Goal: Task Accomplishment & Management: Use online tool/utility

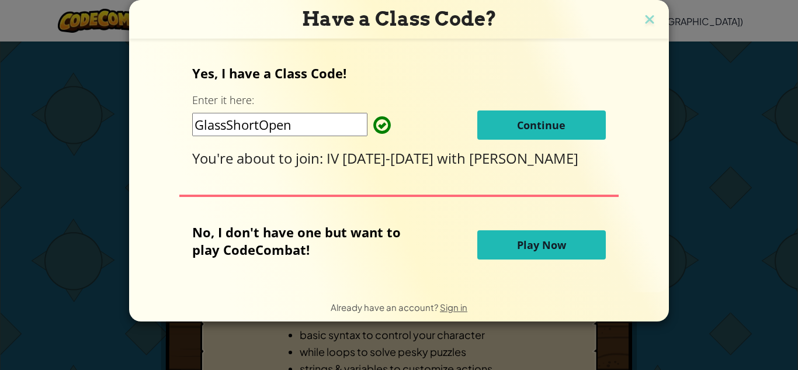
click at [678, 132] on div "Have a Class Code? Yes, I have a Class Code! Enter it here: GlassShortOpen Cont…" at bounding box center [399, 185] width 798 height 370
click at [691, 137] on div "Have a Class Code? Yes, I have a Class Code! Enter it here: GlassShortOpen Cont…" at bounding box center [399, 185] width 798 height 370
click at [710, 217] on div "Have a Class Code? Yes, I have a Class Code! Enter it here: GlassShortOpen Cont…" at bounding box center [399, 185] width 798 height 370
click at [713, 220] on div "Have a Class Code? Yes, I have a Class Code! Enter it here: GlassShortOpen Cont…" at bounding box center [399, 185] width 798 height 370
click at [710, 221] on div "Have a Class Code? Yes, I have a Class Code! Enter it here: GlassShortOpen Cont…" at bounding box center [399, 185] width 798 height 370
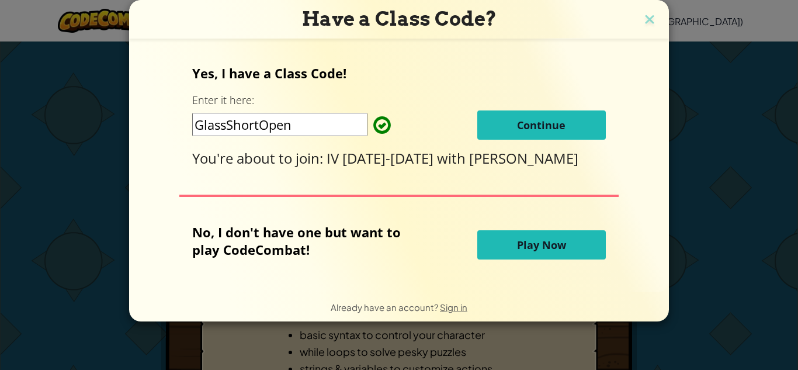
click at [712, 224] on div "Have a Class Code? Yes, I have a Class Code! Enter it here: GlassShortOpen Cont…" at bounding box center [399, 185] width 798 height 370
click at [715, 225] on div "Have a Class Code? Yes, I have a Class Code! Enter it here: GlassShortOpen Cont…" at bounding box center [399, 185] width 798 height 370
click at [713, 226] on div "Have a Class Code? Yes, I have a Class Code! Enter it here: GlassShortOpen Cont…" at bounding box center [399, 185] width 798 height 370
click at [705, 214] on div "Have a Class Code? Yes, I have a Class Code! Enter it here: GlassShortOpen Cont…" at bounding box center [399, 185] width 798 height 370
click at [714, 274] on div "Have a Class Code? Yes, I have a Class Code! Enter it here: GlassShortOpen Cont…" at bounding box center [399, 185] width 798 height 370
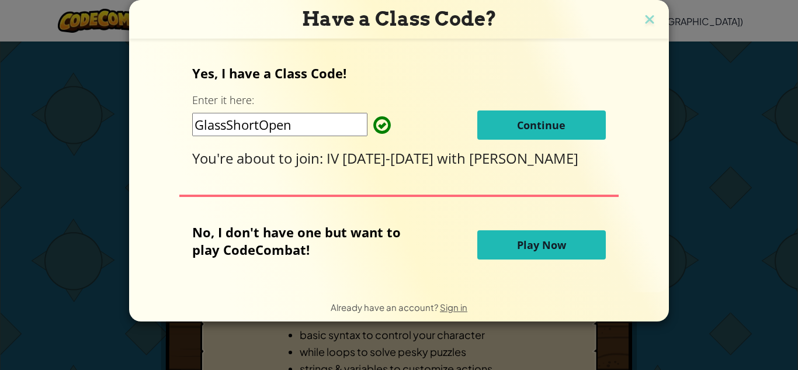
click at [713, 276] on div "Have a Class Code? Yes, I have a Class Code! Enter it here: GlassShortOpen Cont…" at bounding box center [399, 185] width 798 height 370
click at [718, 272] on div "Have a Class Code? Yes, I have a Class Code! Enter it here: GlassShortOpen Cont…" at bounding box center [399, 185] width 798 height 370
click at [712, 279] on div "Have a Class Code? Yes, I have a Class Code! Enter it here: GlassShortOpen Cont…" at bounding box center [399, 185] width 798 height 370
click at [711, 281] on div "Have a Class Code? Yes, I have a Class Code! Enter it here: GlassShortOpen Cont…" at bounding box center [399, 185] width 798 height 370
click at [716, 276] on div "Have a Class Code? Yes, I have a Class Code! Enter it here: GlassShortOpen Cont…" at bounding box center [399, 185] width 798 height 370
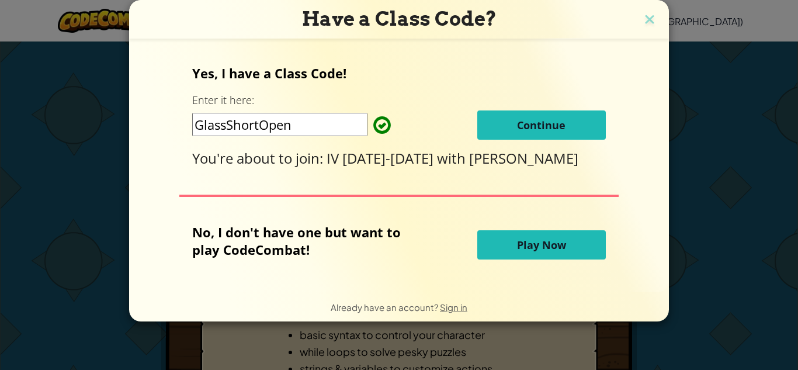
click at [718, 277] on div "Have a Class Code? Yes, I have a Class Code! Enter it here: GlassShortOpen Cont…" at bounding box center [399, 185] width 798 height 370
click at [717, 279] on div "Have a Class Code? Yes, I have a Class Code! Enter it here: GlassShortOpen Cont…" at bounding box center [399, 185] width 798 height 370
click at [716, 279] on div "Have a Class Code? Yes, I have a Class Code! Enter it here: GlassShortOpen Cont…" at bounding box center [399, 185] width 798 height 370
click at [717, 279] on div "Have a Class Code? Yes, I have a Class Code! Enter it here: GlassShortOpen Cont…" at bounding box center [399, 185] width 798 height 370
click at [578, 137] on button "Continue" at bounding box center [541, 124] width 129 height 29
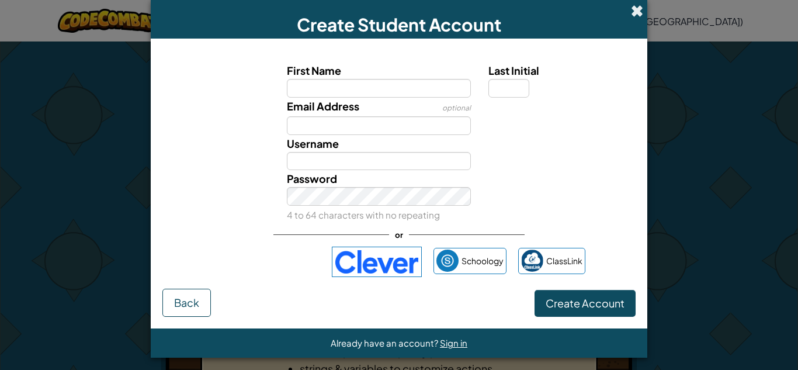
click at [636, 15] on span at bounding box center [637, 11] width 12 height 12
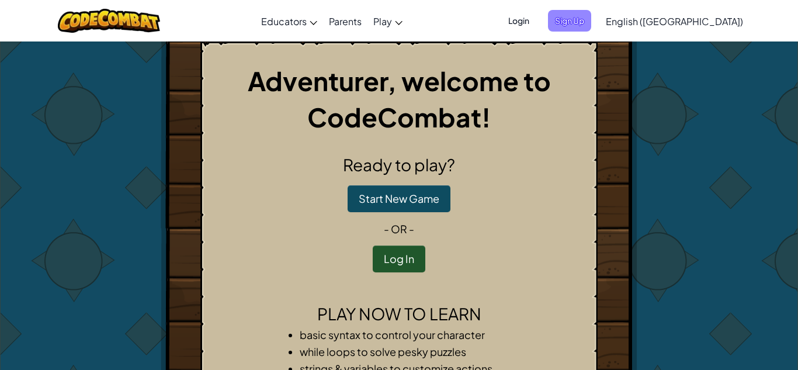
click at [591, 23] on span "Sign Up" at bounding box center [569, 21] width 43 height 22
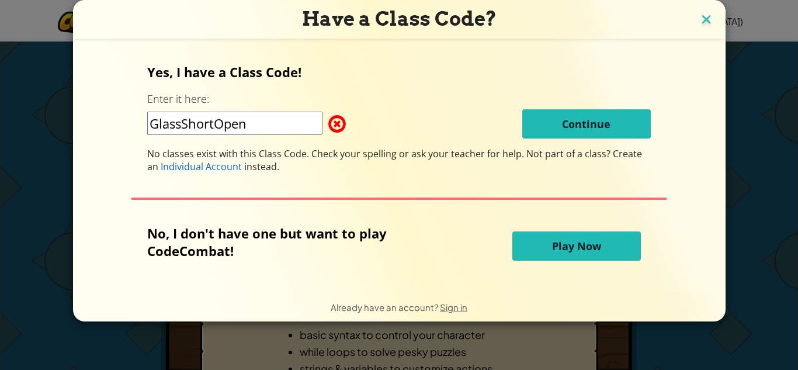
click at [707, 22] on img at bounding box center [706, 21] width 15 height 18
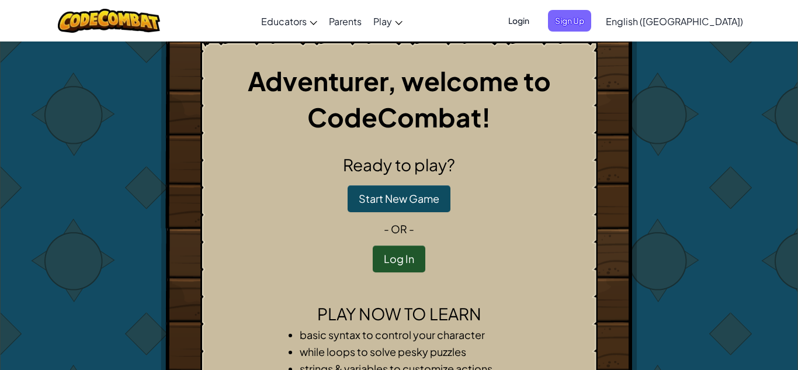
click at [536, 21] on span "Login" at bounding box center [518, 21] width 35 height 22
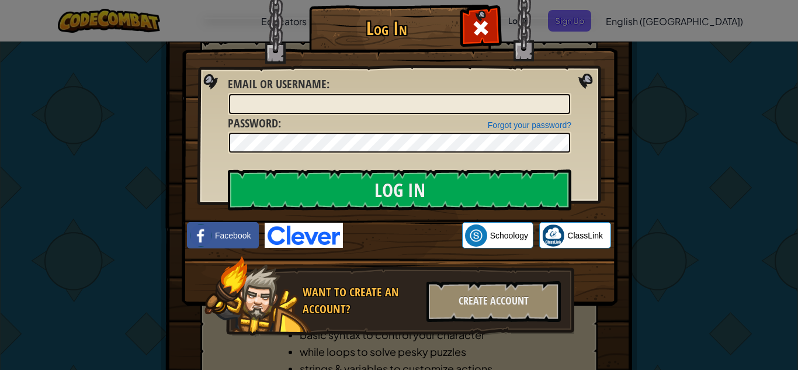
click at [599, 21] on img at bounding box center [400, 136] width 436 height 340
click at [695, 34] on div "Log In Unknown Error Email or Username : Forgot your password? Password : Log I…" at bounding box center [399, 185] width 798 height 370
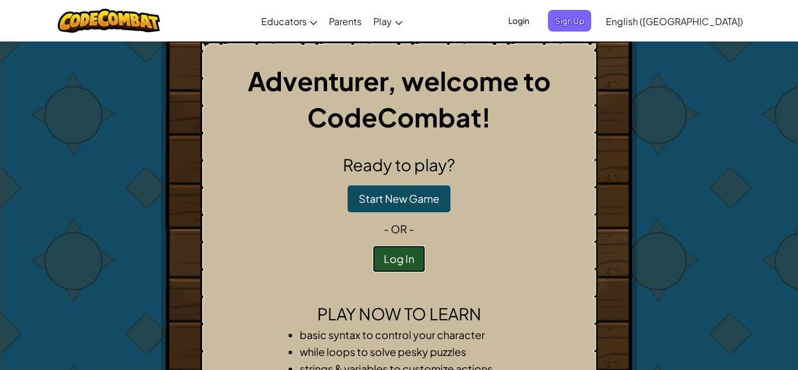
click at [390, 269] on button "Log In" at bounding box center [399, 258] width 53 height 27
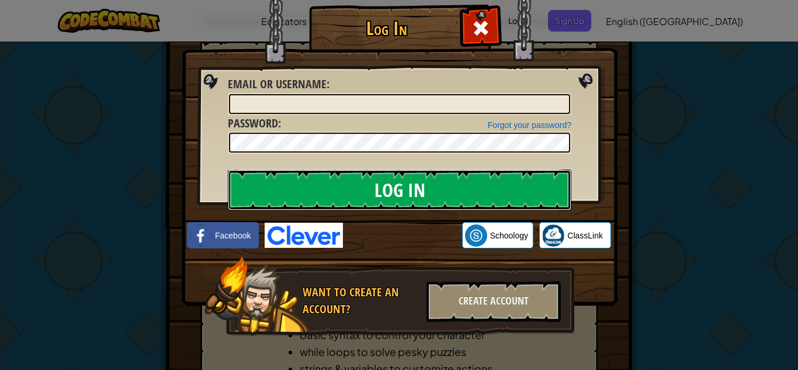
click at [409, 186] on input "Log In" at bounding box center [400, 189] width 344 height 41
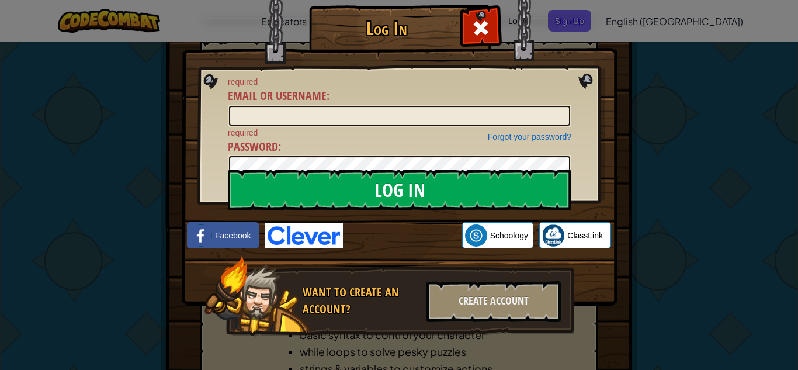
click at [784, 338] on div "Log In required Email or Username : Forgot your password? required Password : L…" at bounding box center [399, 185] width 798 height 370
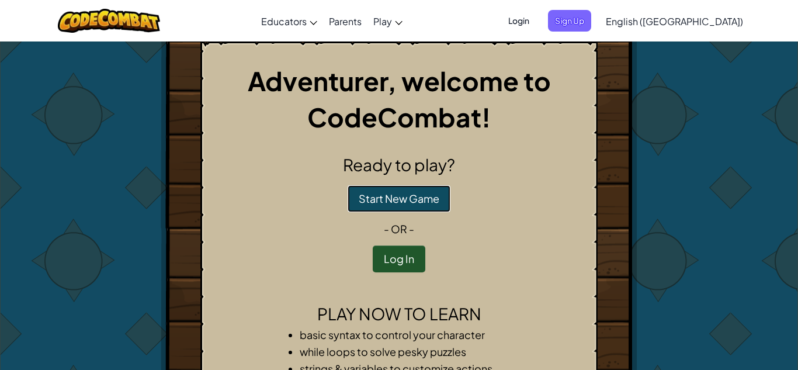
click at [428, 204] on button "Start New Game" at bounding box center [399, 198] width 103 height 27
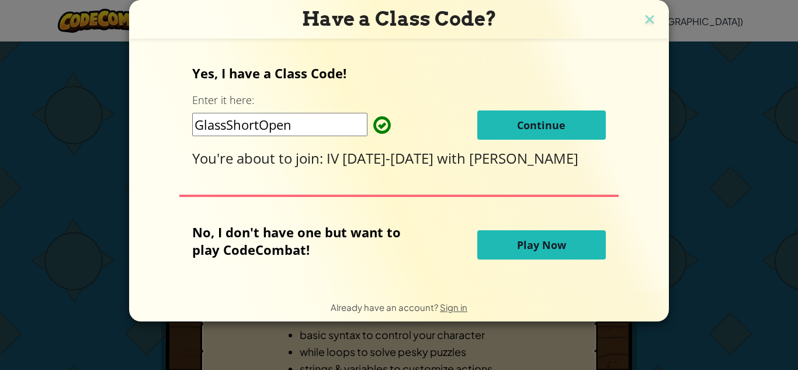
click at [595, 231] on button "Play Now" at bounding box center [541, 244] width 129 height 29
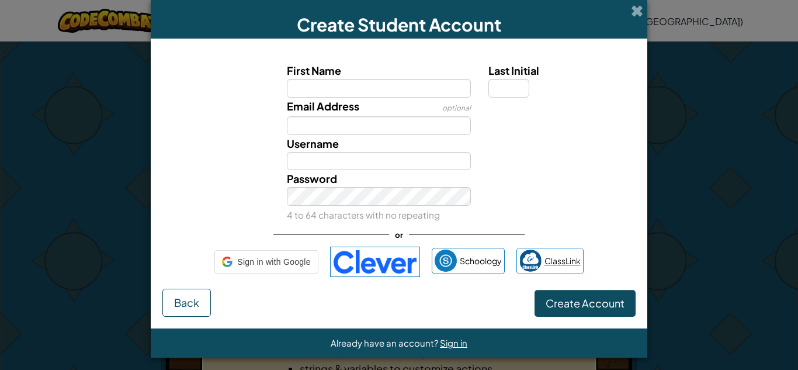
click at [567, 251] on link "ClassLink" at bounding box center [549, 261] width 67 height 26
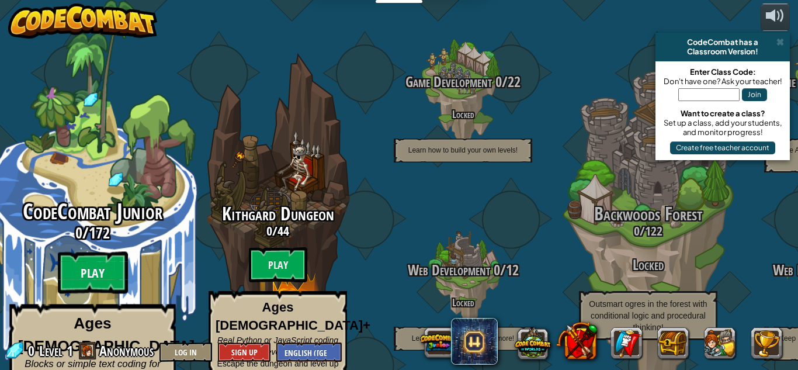
click at [93, 253] on btn "Play" at bounding box center [93, 273] width 70 height 42
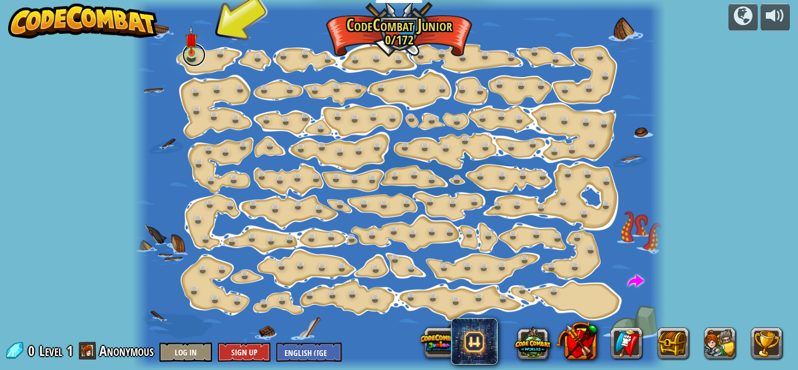
click at [189, 56] on link at bounding box center [193, 54] width 23 height 23
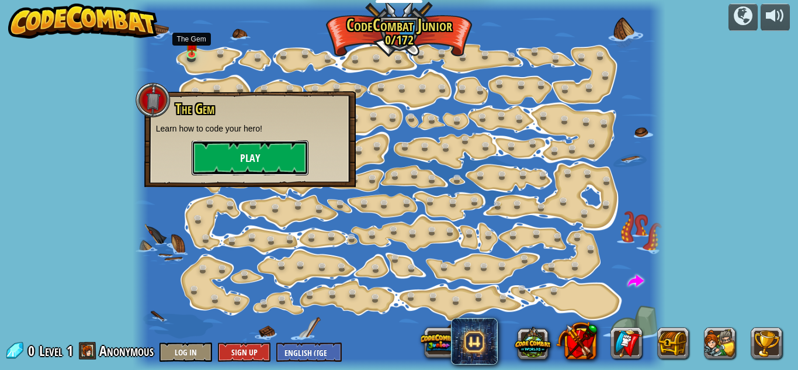
click at [205, 157] on button "Play" at bounding box center [250, 157] width 117 height 35
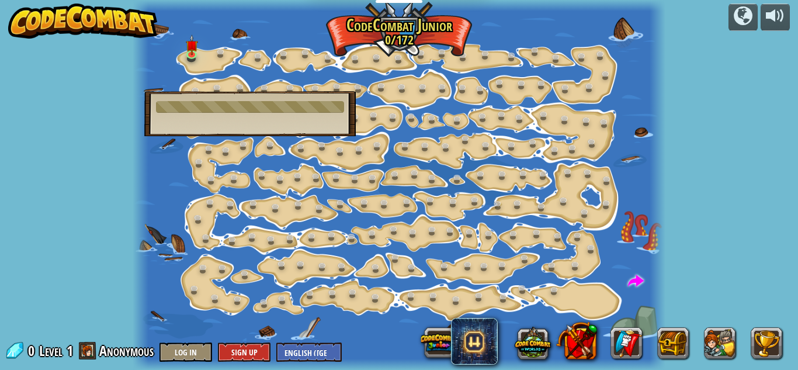
click at [178, 102] on div at bounding box center [250, 107] width 188 height 12
click at [188, 51] on img at bounding box center [191, 40] width 12 height 28
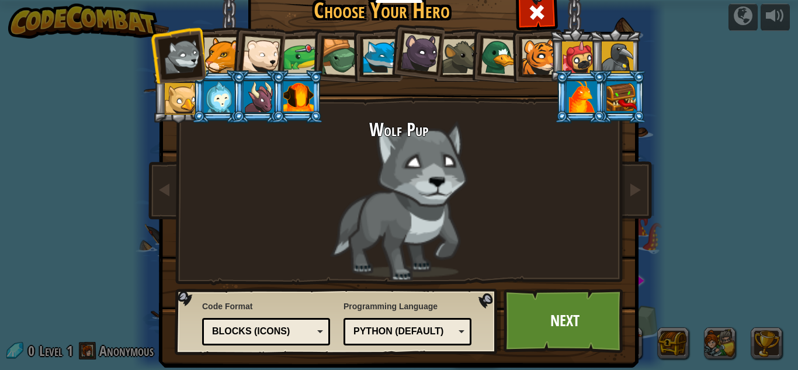
click at [211, 54] on div at bounding box center [222, 55] width 36 height 36
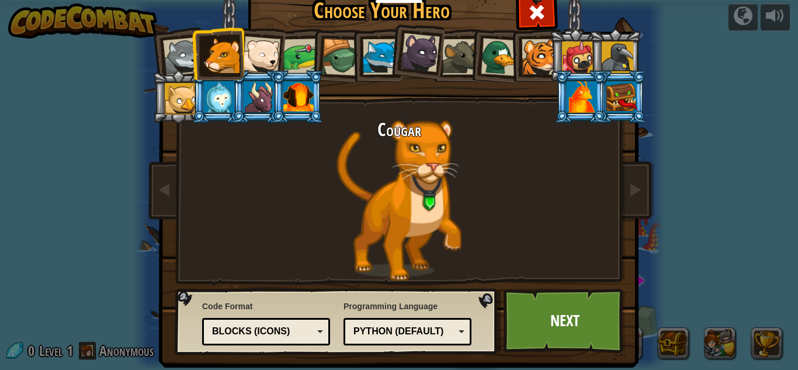
click at [269, 55] on div at bounding box center [261, 55] width 39 height 39
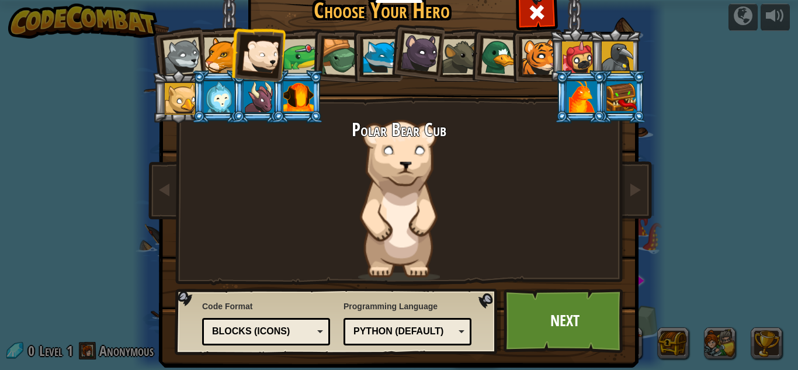
click at [169, 61] on div at bounding box center [182, 56] width 39 height 39
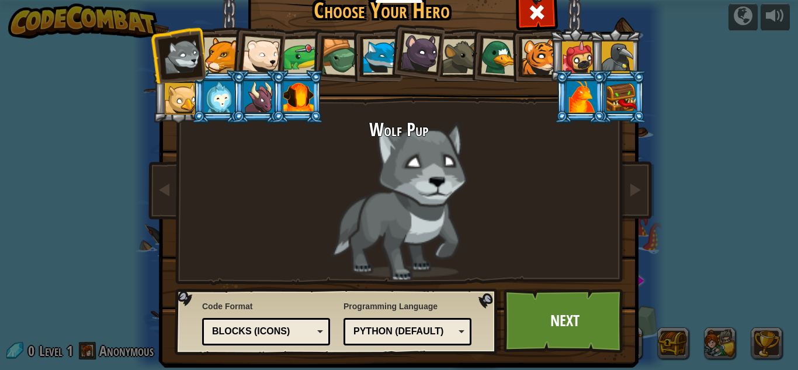
click at [213, 46] on div at bounding box center [222, 55] width 36 height 36
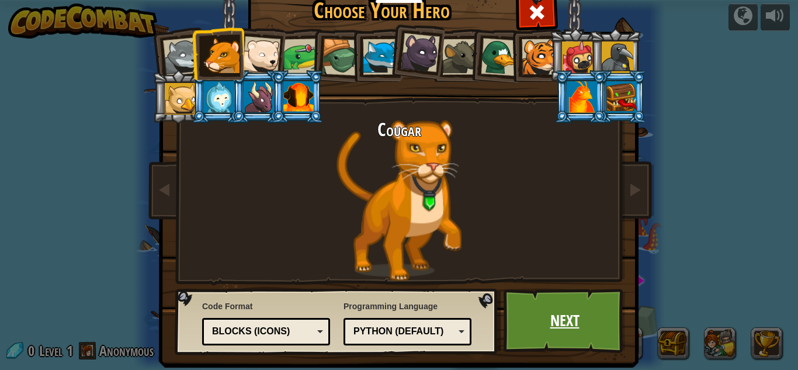
click at [574, 327] on link "Next" at bounding box center [565, 321] width 122 height 64
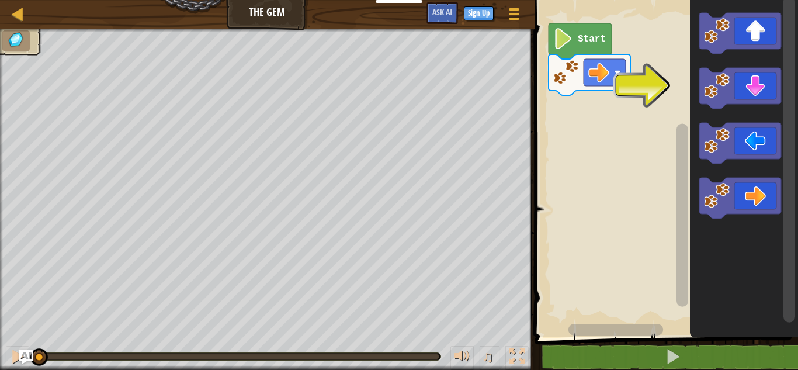
click at [761, 202] on icon "Blockly Workspace" at bounding box center [740, 198] width 82 height 41
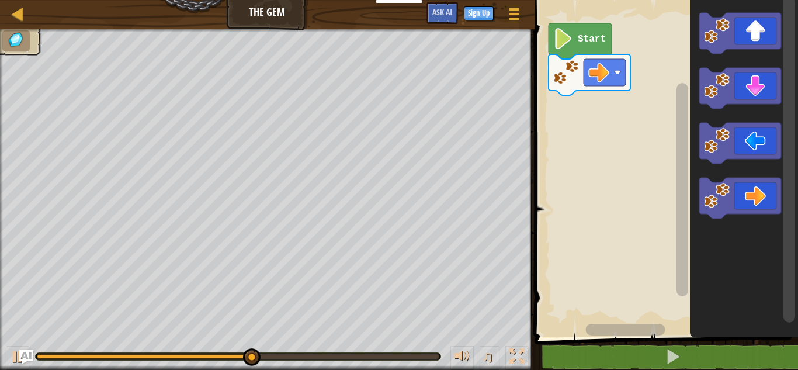
click at [766, 94] on icon "Blockly Workspace" at bounding box center [740, 88] width 82 height 41
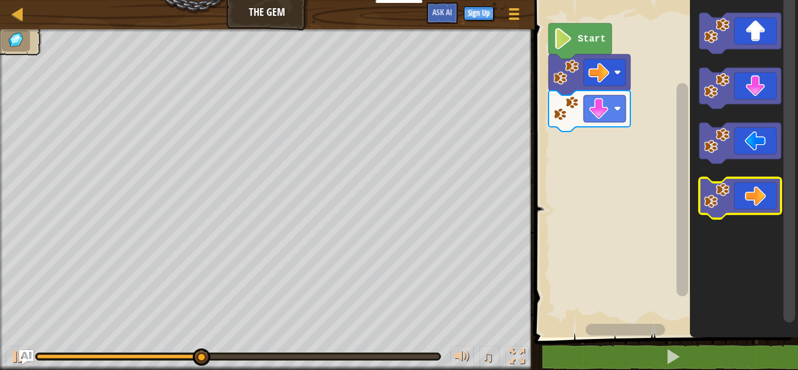
click at [768, 195] on icon "Blockly Workspace" at bounding box center [740, 198] width 82 height 41
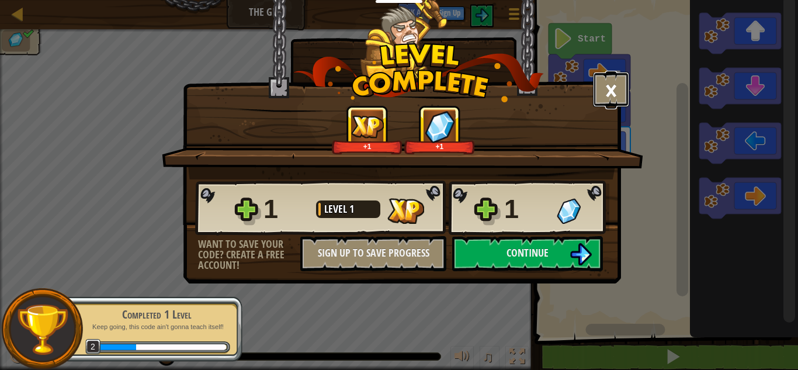
click at [613, 95] on button "×" at bounding box center [611, 89] width 36 height 35
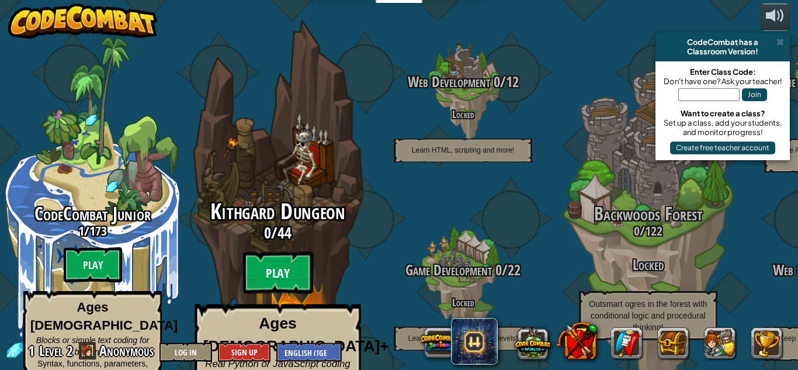
click at [265, 262] on btn "Play" at bounding box center [278, 273] width 70 height 42
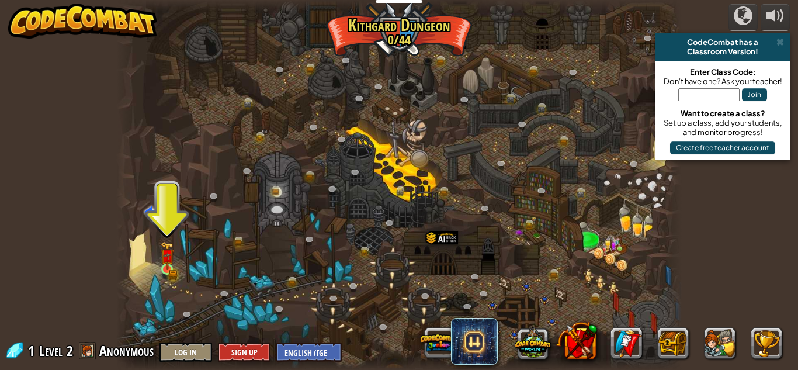
click at [172, 264] on img at bounding box center [167, 255] width 13 height 29
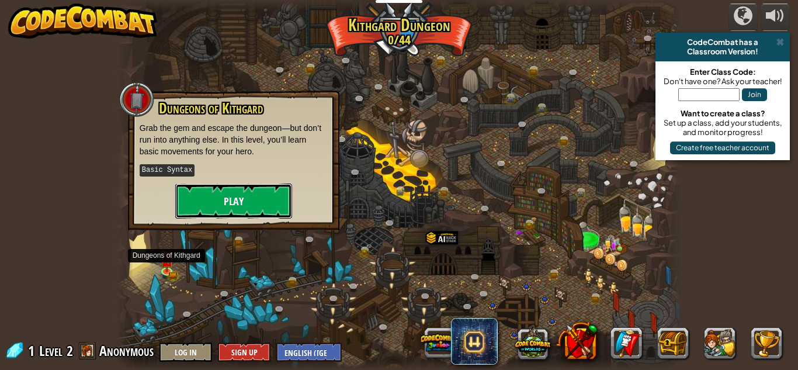
click at [273, 199] on button "Play" at bounding box center [233, 200] width 117 height 35
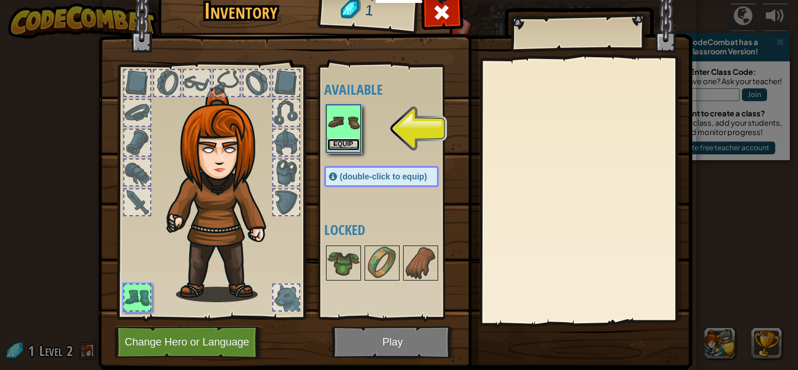
click at [348, 143] on button "Equip" at bounding box center [343, 144] width 33 height 12
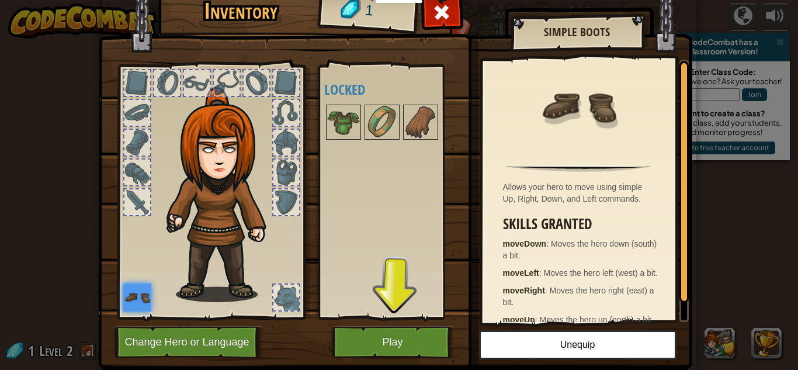
click at [289, 85] on div at bounding box center [286, 83] width 26 height 26
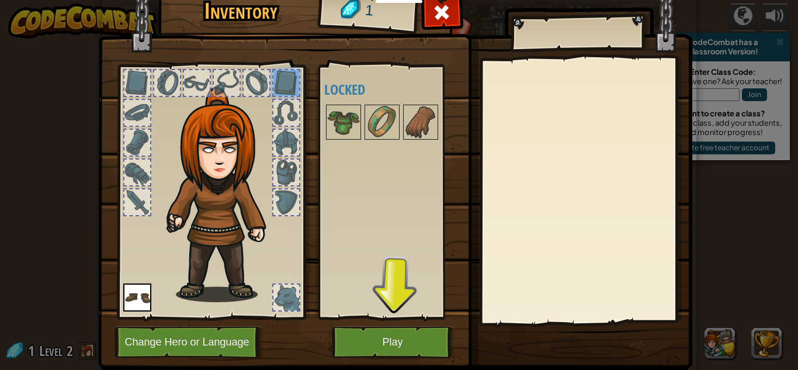
click at [262, 96] on div at bounding box center [256, 83] width 28 height 28
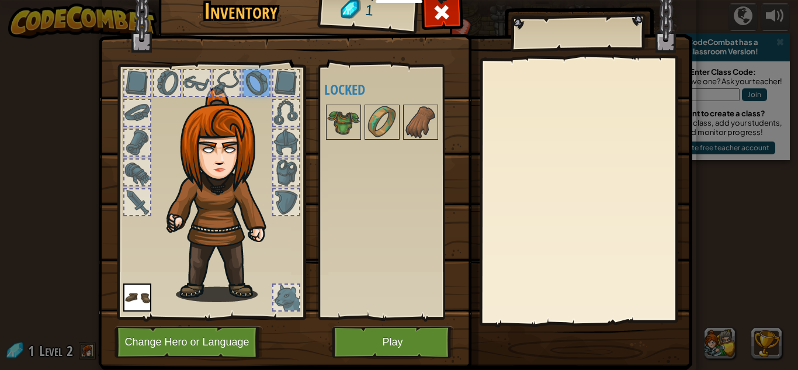
click at [270, 82] on div at bounding box center [211, 188] width 193 height 263
click at [394, 127] on img at bounding box center [382, 122] width 33 height 33
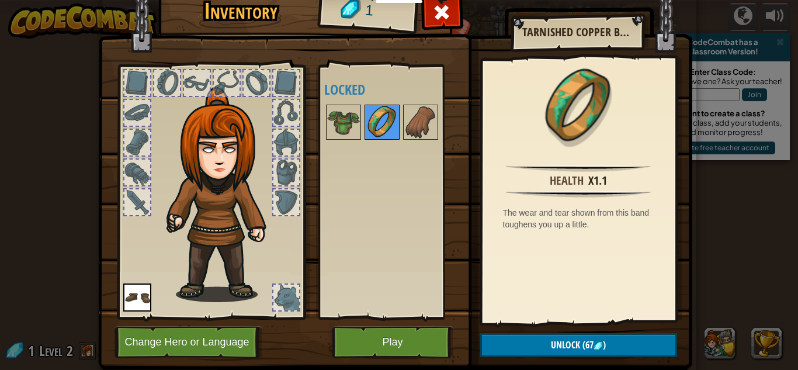
click at [373, 124] on img at bounding box center [382, 122] width 33 height 33
click at [365, 119] on div at bounding box center [382, 122] width 35 height 35
click at [355, 126] on img at bounding box center [343, 122] width 33 height 33
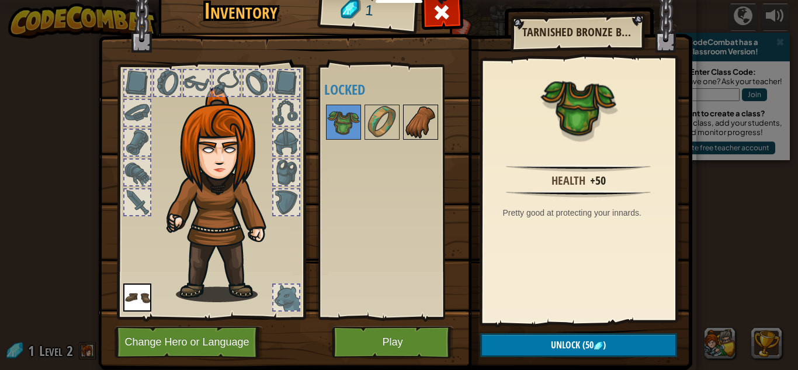
click at [433, 135] on img at bounding box center [420, 122] width 33 height 33
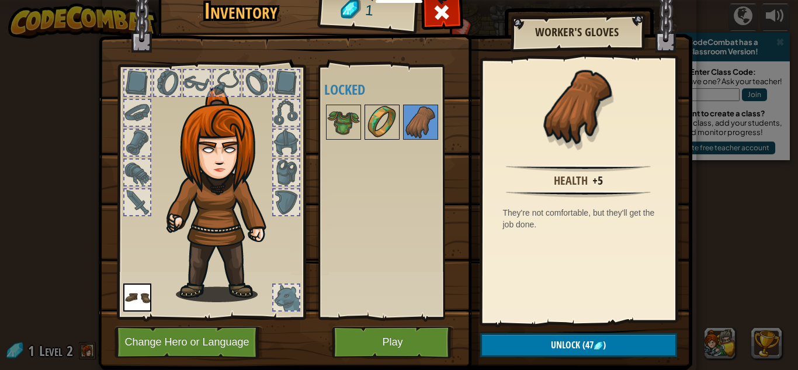
click at [368, 131] on img at bounding box center [382, 122] width 33 height 33
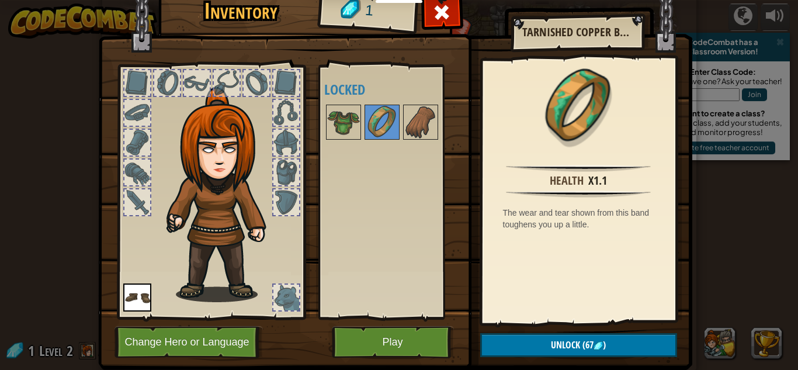
click at [136, 344] on button "Change Hero or Language" at bounding box center [189, 342] width 148 height 32
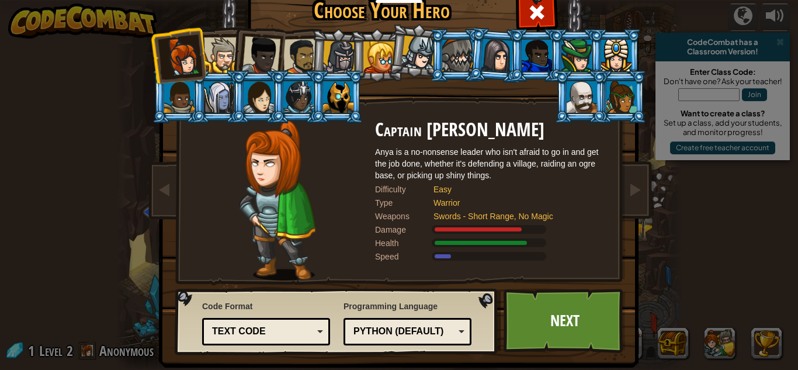
click at [303, 57] on div at bounding box center [301, 57] width 36 height 36
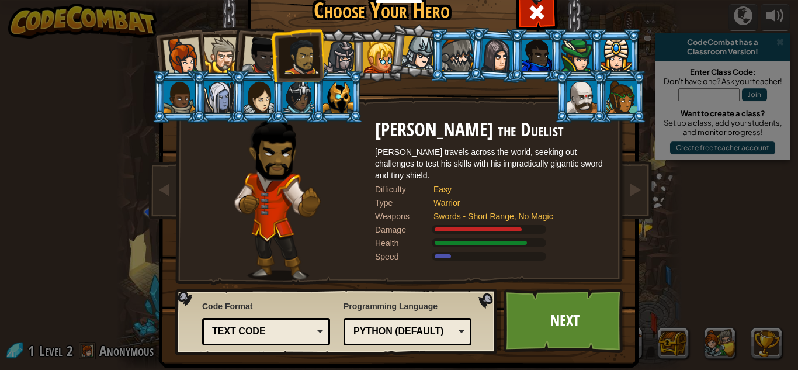
click at [261, 60] on div at bounding box center [261, 55] width 39 height 39
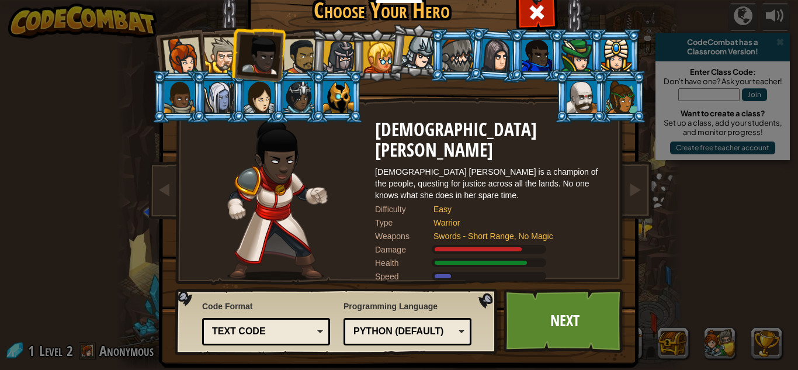
click at [231, 47] on div at bounding box center [222, 55] width 36 height 36
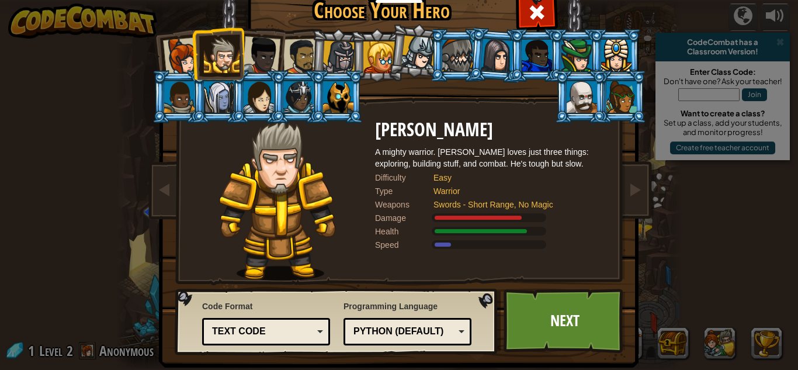
click at [348, 58] on div at bounding box center [338, 57] width 33 height 33
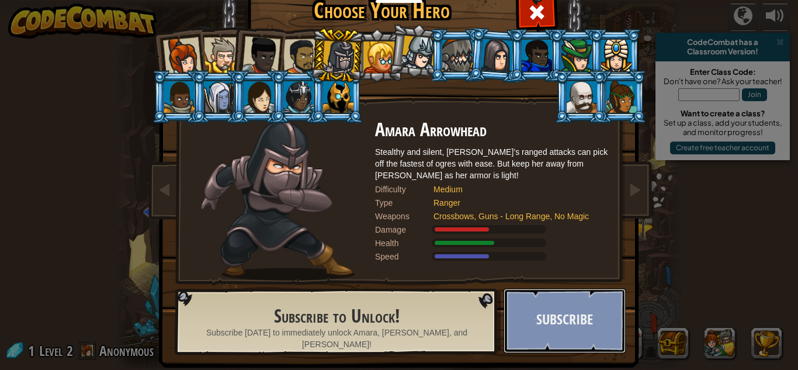
click at [575, 338] on button "Subscribe" at bounding box center [565, 321] width 122 height 64
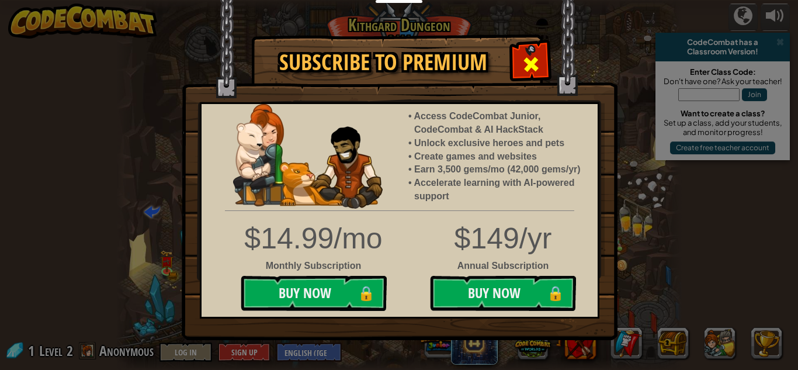
click at [530, 71] on span at bounding box center [531, 64] width 19 height 19
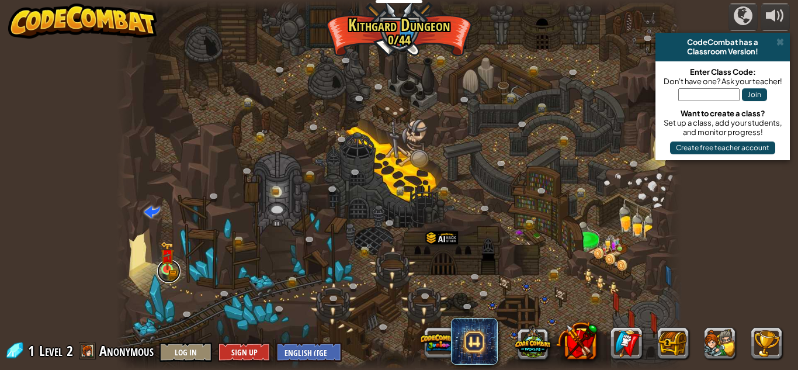
click at [172, 276] on link at bounding box center [168, 270] width 23 height 23
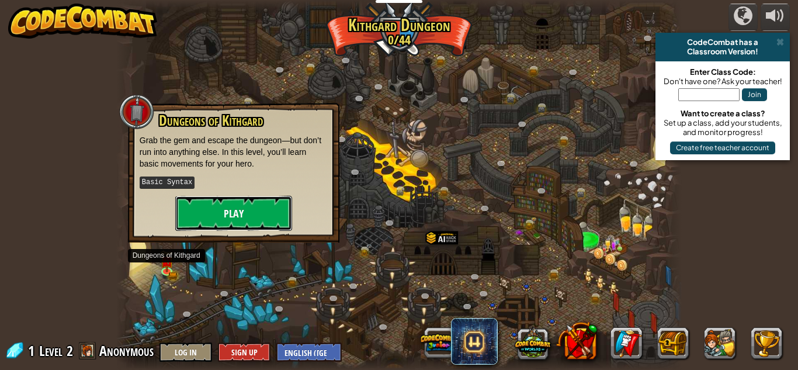
click at [256, 220] on button "Play" at bounding box center [233, 213] width 117 height 35
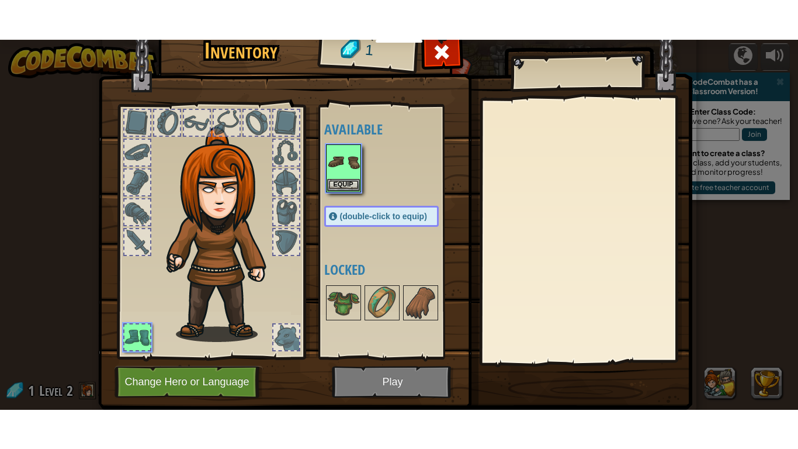
scroll to position [33, 0]
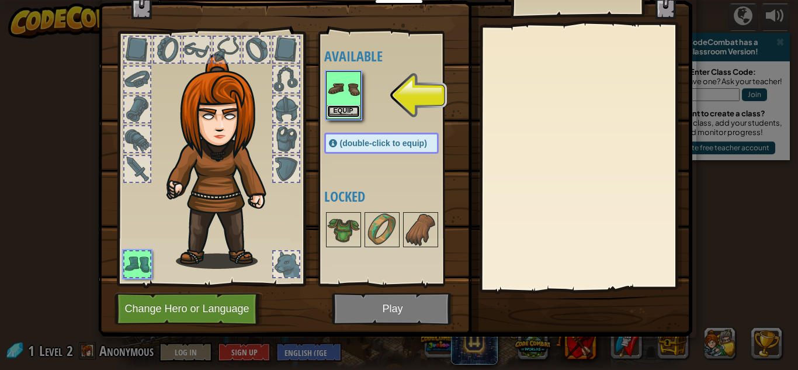
click at [350, 106] on button "Equip" at bounding box center [343, 111] width 33 height 12
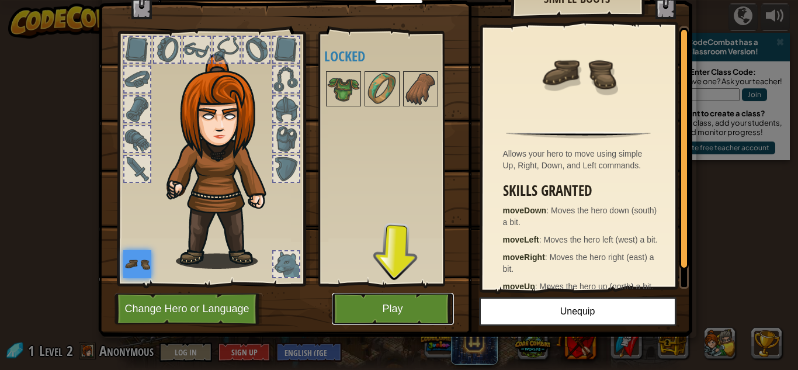
click at [401, 311] on button "Play" at bounding box center [393, 309] width 122 height 32
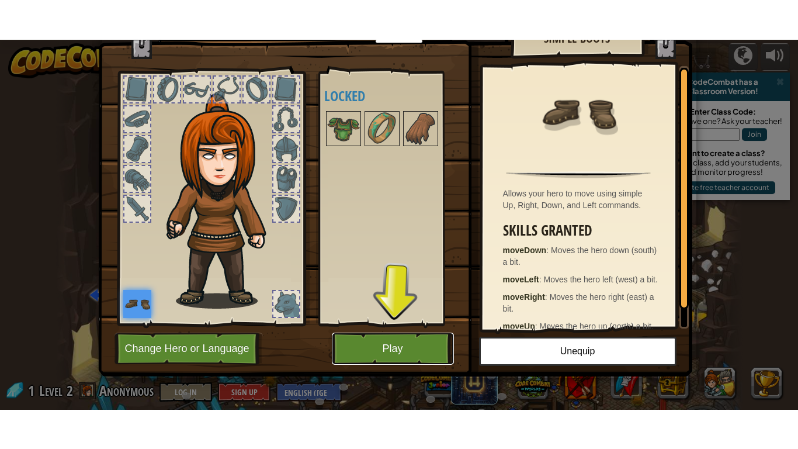
scroll to position [0, 0]
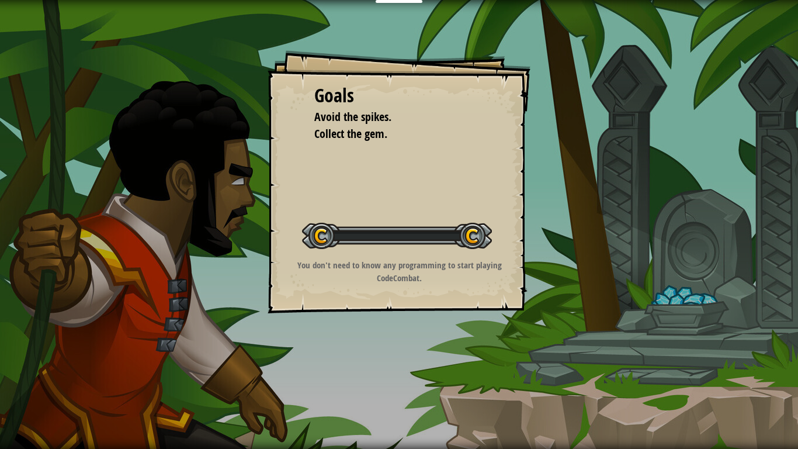
click at [424, 358] on div "Goals Avoid the spikes. Collect the gem. Start Level Error loading from server.…" at bounding box center [399, 224] width 798 height 449
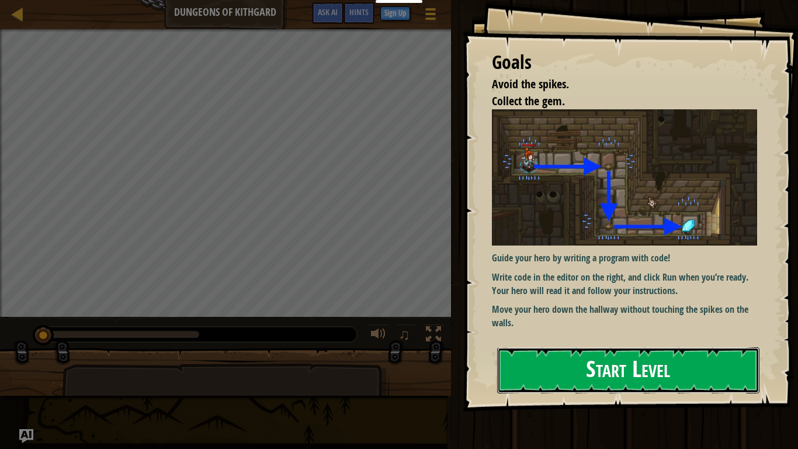
click at [668, 347] on button "Start Level" at bounding box center [628, 370] width 262 height 46
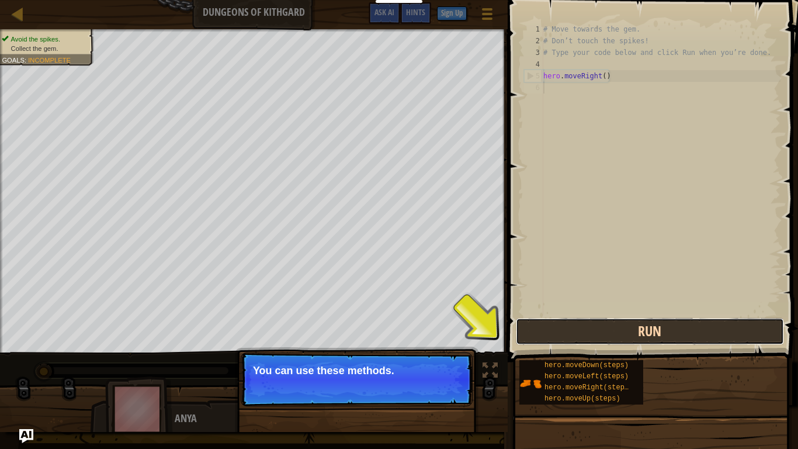
click at [687, 324] on button "Run" at bounding box center [650, 331] width 268 height 27
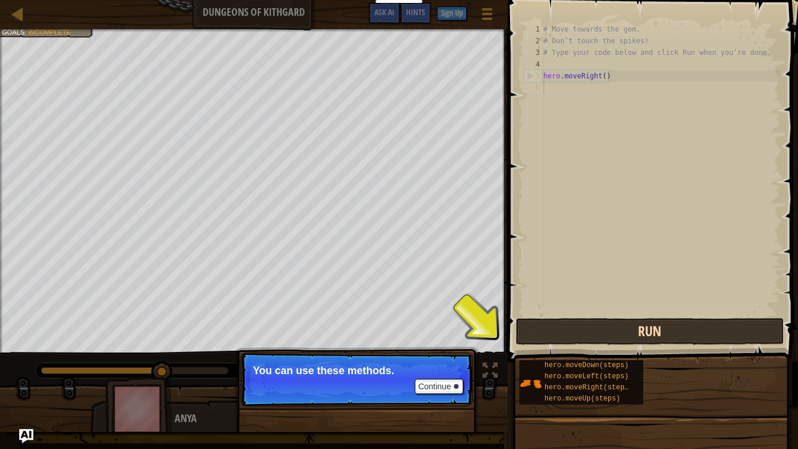
scroll to position [5, 0]
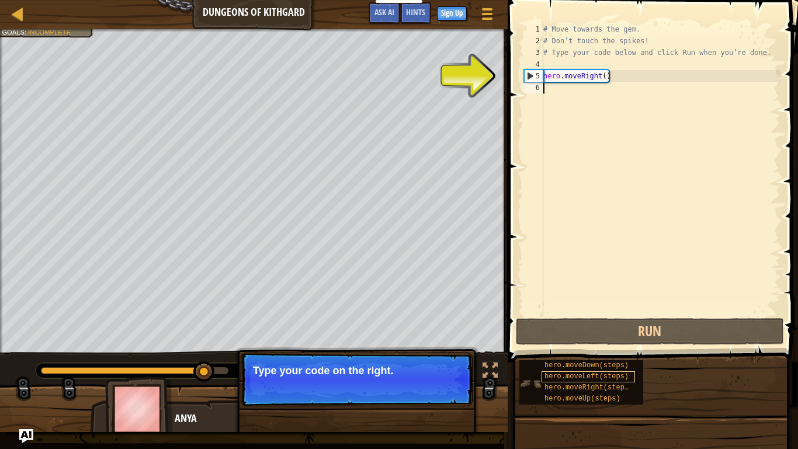
click at [630, 369] on div "hero.moveLeft(steps)" at bounding box center [588, 376] width 93 height 11
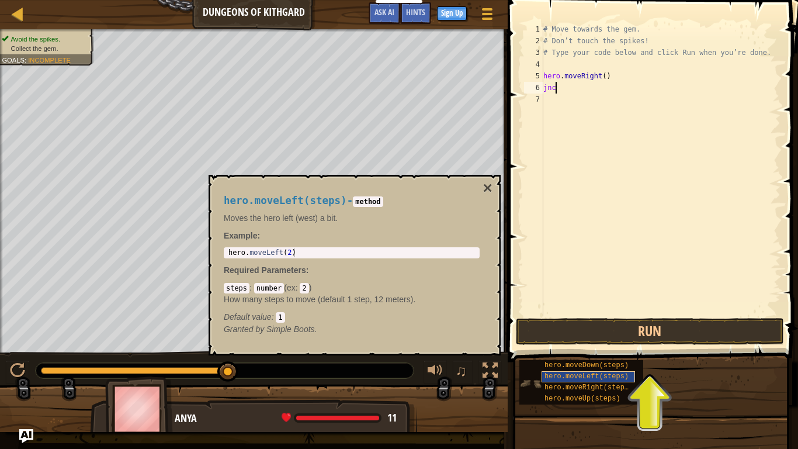
scroll to position [5, 1]
type textarea "j"
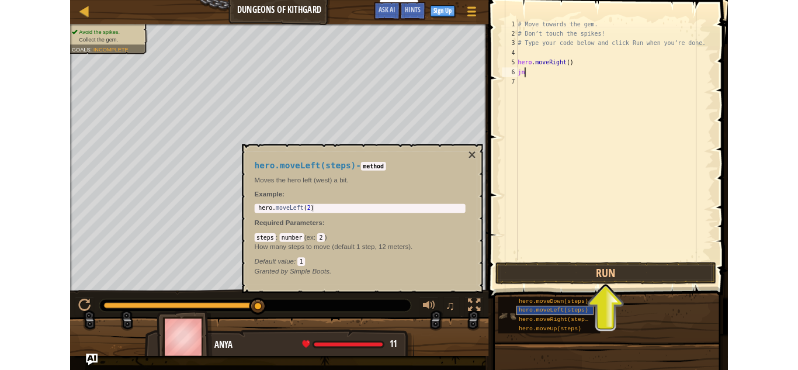
scroll to position [5, 0]
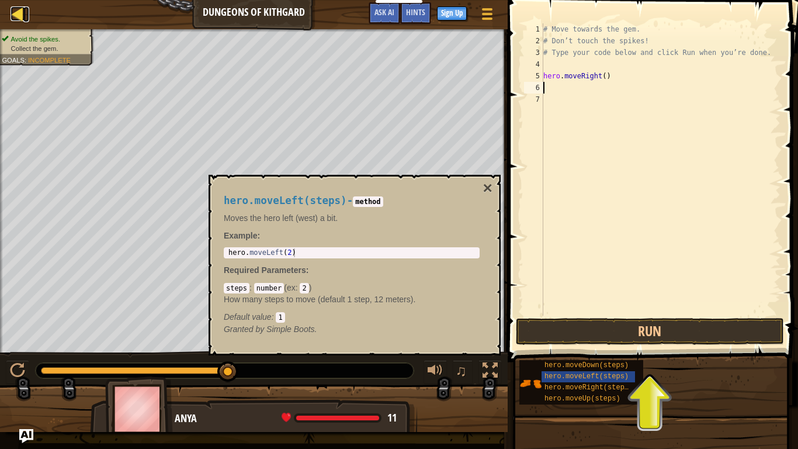
click at [26, 15] on link "Map" at bounding box center [26, 14] width 6 height 16
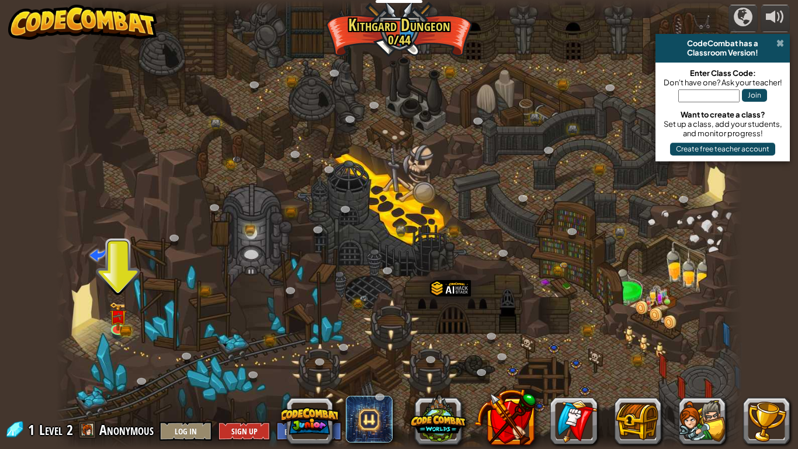
click at [784, 44] on span at bounding box center [780, 43] width 8 height 9
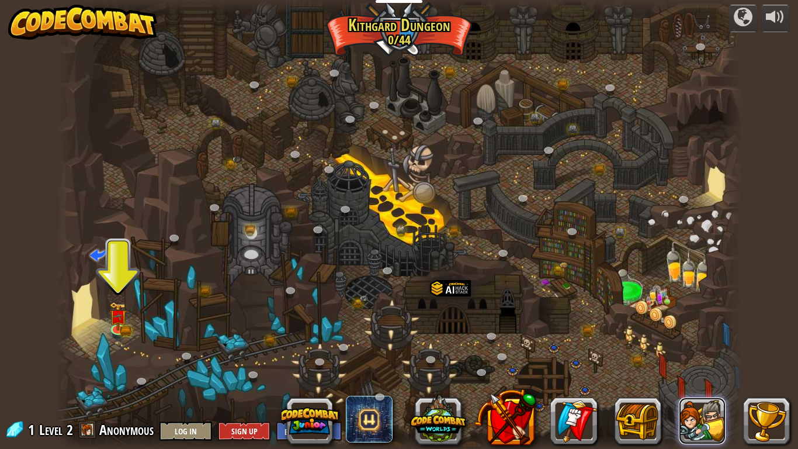
click at [705, 369] on button at bounding box center [702, 420] width 47 height 47
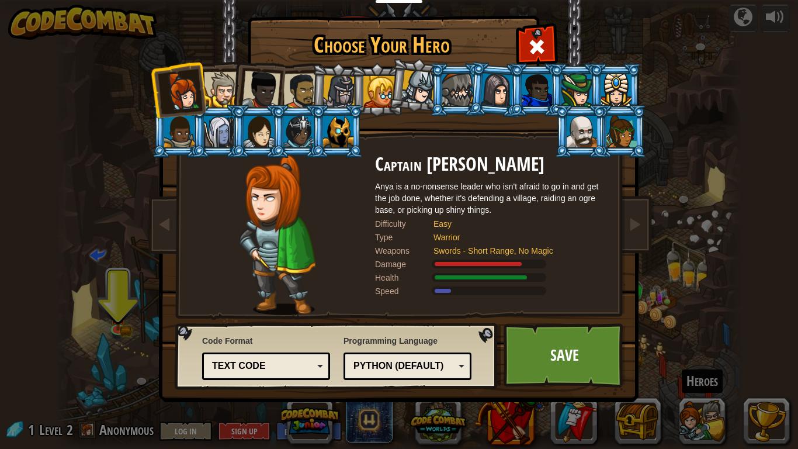
click at [630, 369] on div "Choose Your Hero 1 Captain [PERSON_NAME] is a no-nonsense leader who isn't afra…" at bounding box center [399, 224] width 798 height 449
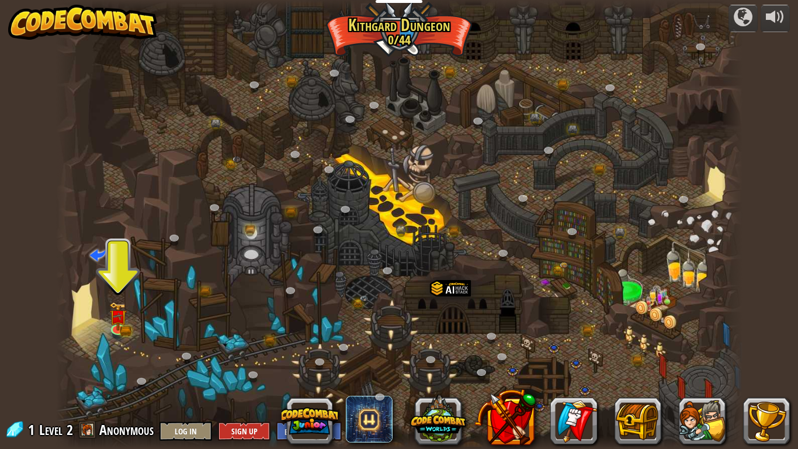
click at [667, 129] on div at bounding box center [399, 224] width 686 height 449
click at [407, 15] on div at bounding box center [399, 224] width 686 height 449
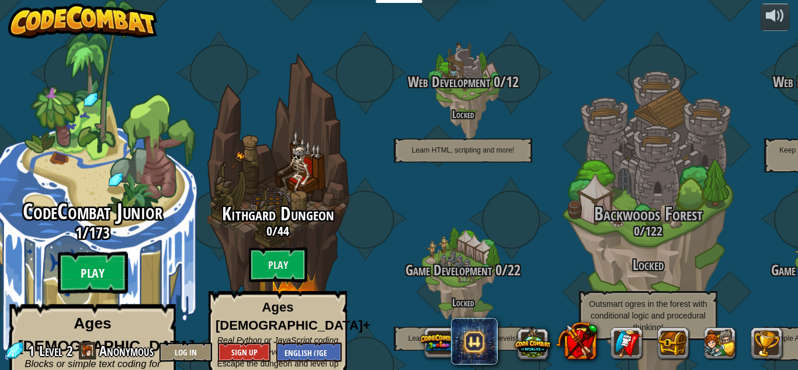
click at [100, 252] on btn "Play" at bounding box center [93, 273] width 70 height 42
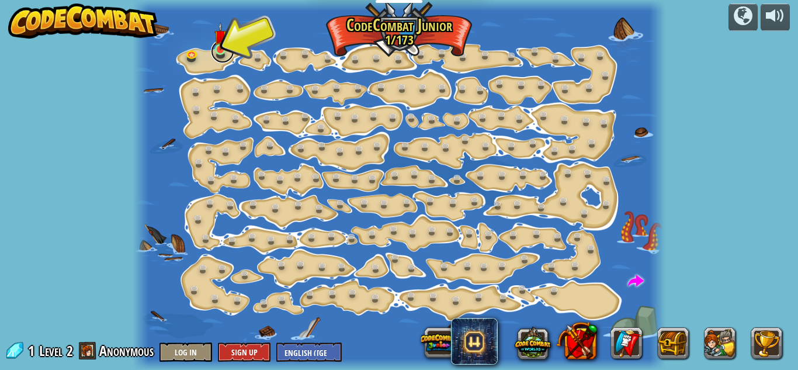
click at [230, 57] on link at bounding box center [222, 51] width 23 height 23
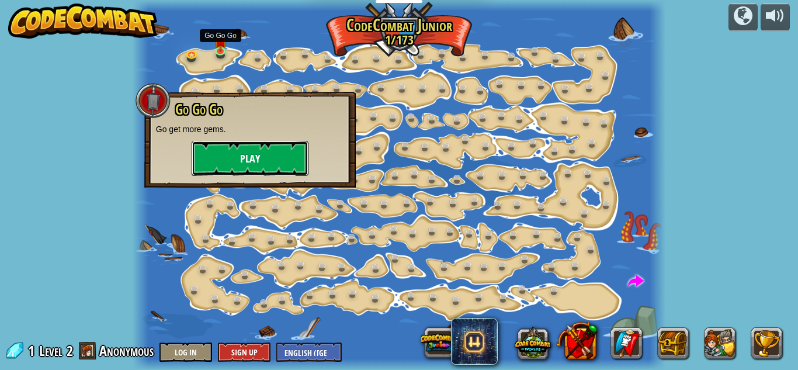
click at [258, 163] on button "Play" at bounding box center [250, 158] width 117 height 35
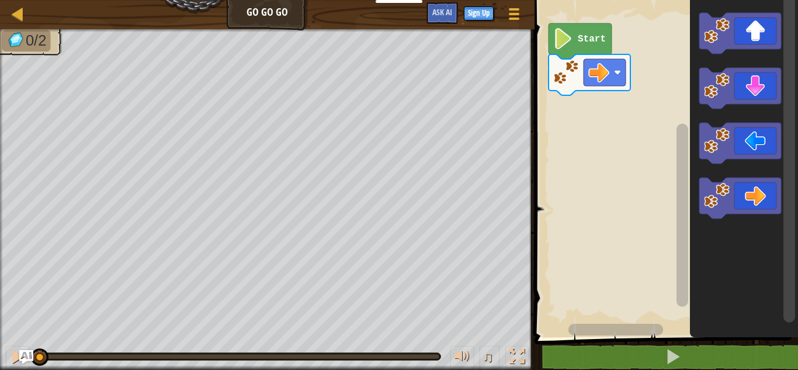
click at [761, 33] on icon "Blockly Workspace" at bounding box center [740, 33] width 82 height 41
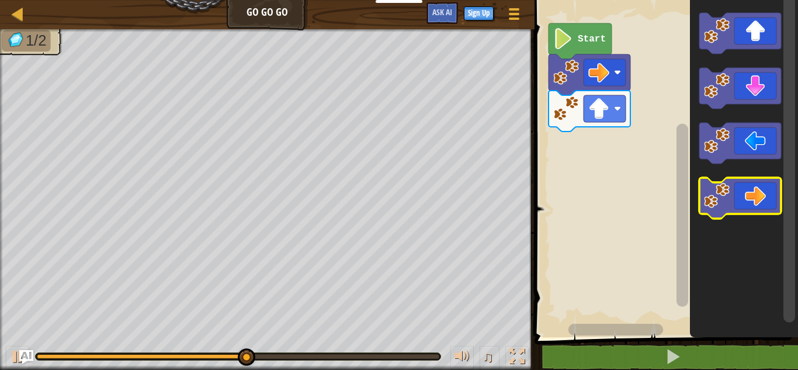
click at [755, 193] on icon "Blockly Workspace" at bounding box center [740, 198] width 82 height 41
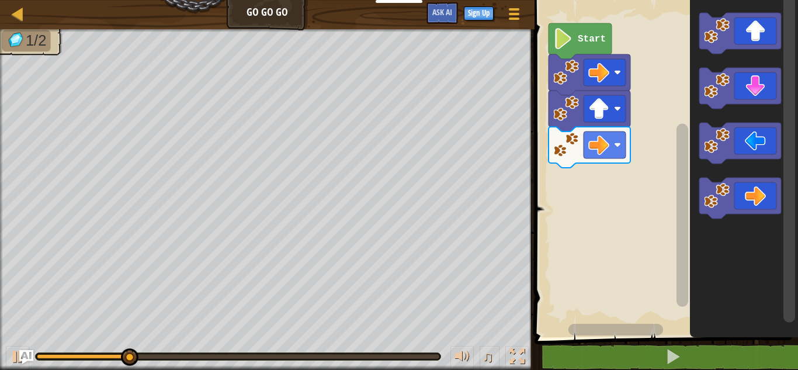
click at [747, 199] on icon "Blockly Workspace" at bounding box center [740, 198] width 82 height 41
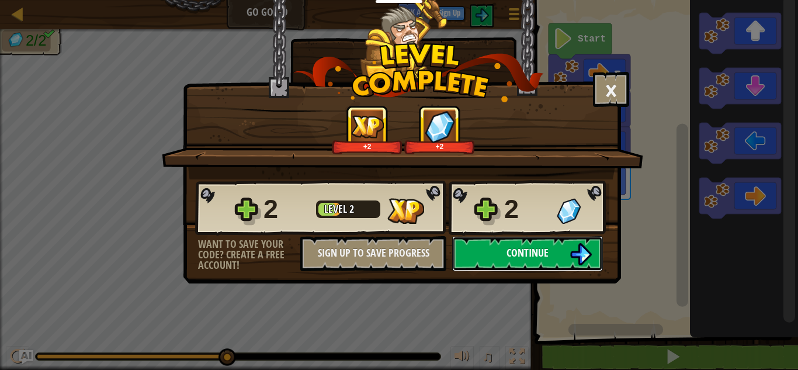
click at [585, 268] on button "Continue" at bounding box center [527, 253] width 151 height 35
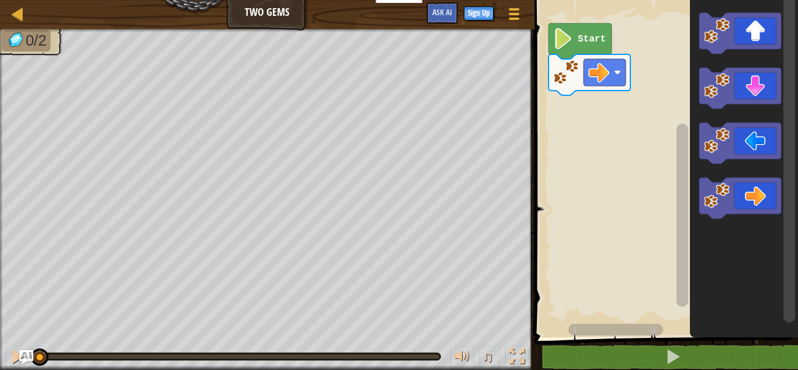
click at [756, 209] on icon "Blockly Workspace" at bounding box center [740, 198] width 82 height 41
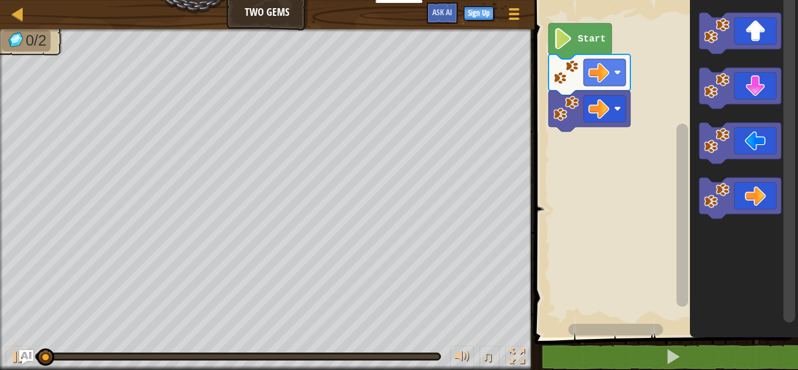
click at [747, 211] on icon "Blockly Workspace" at bounding box center [740, 198] width 82 height 41
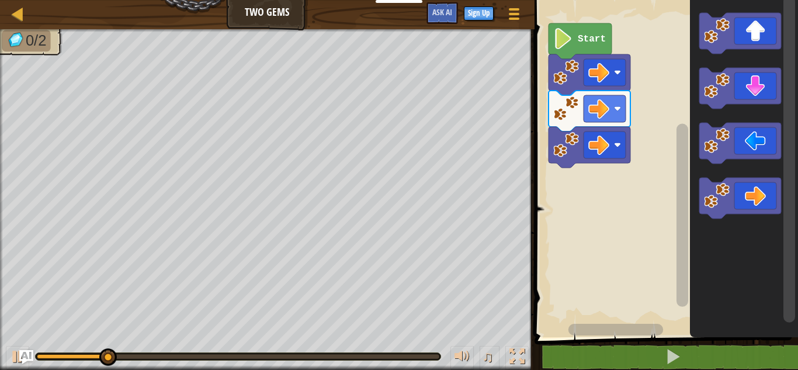
click at [755, 46] on icon "Blockly Workspace" at bounding box center [740, 33] width 82 height 41
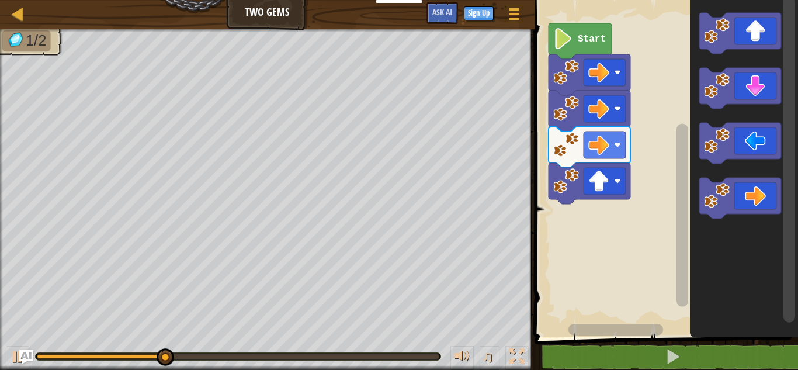
click at [749, 85] on icon "Blockly Workspace" at bounding box center [740, 88] width 82 height 41
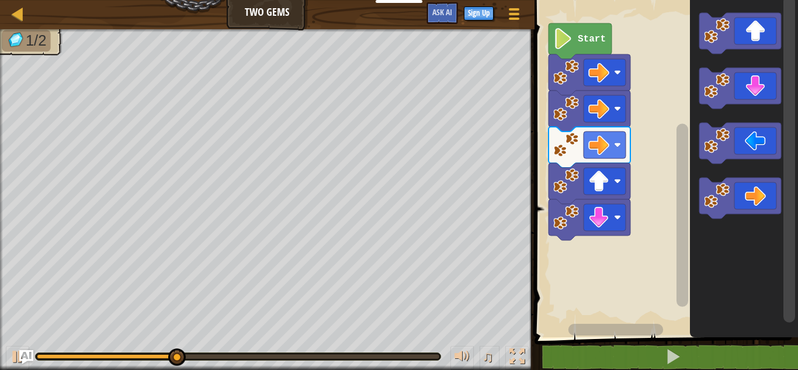
click at [752, 96] on icon "Blockly Workspace" at bounding box center [740, 88] width 82 height 41
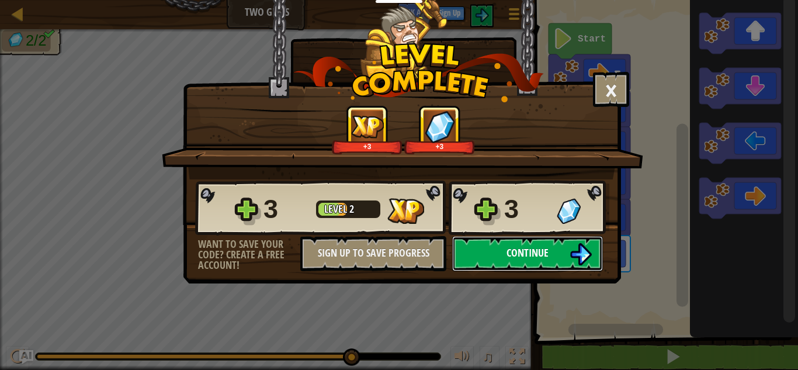
click at [584, 258] on img at bounding box center [581, 254] width 22 height 22
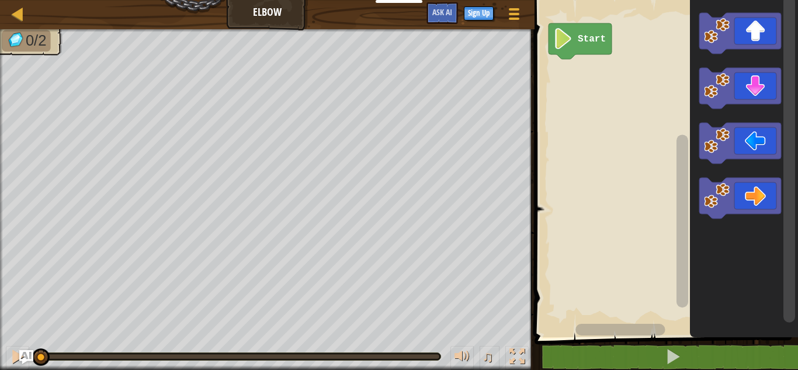
click at [761, 86] on icon "Blockly Workspace" at bounding box center [740, 88] width 82 height 41
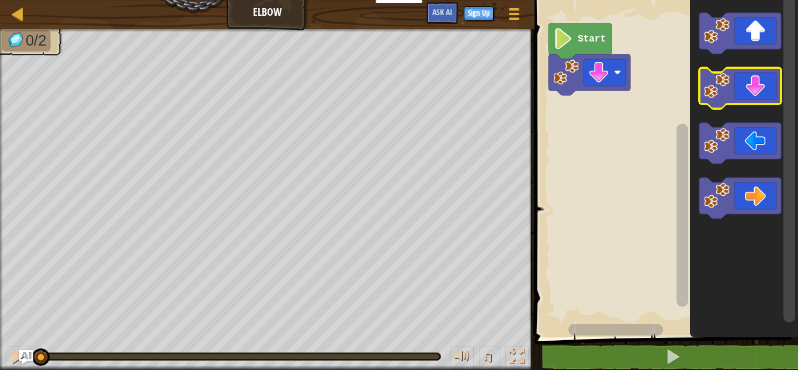
click at [765, 88] on icon "Blockly Workspace" at bounding box center [740, 88] width 82 height 41
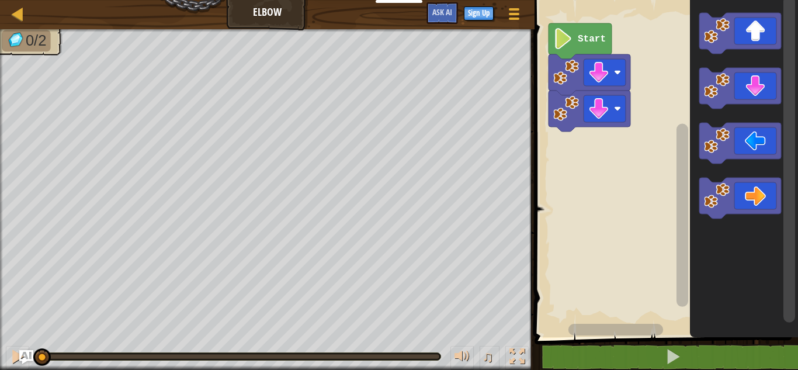
click at [759, 151] on icon "Blockly Workspace" at bounding box center [740, 143] width 82 height 41
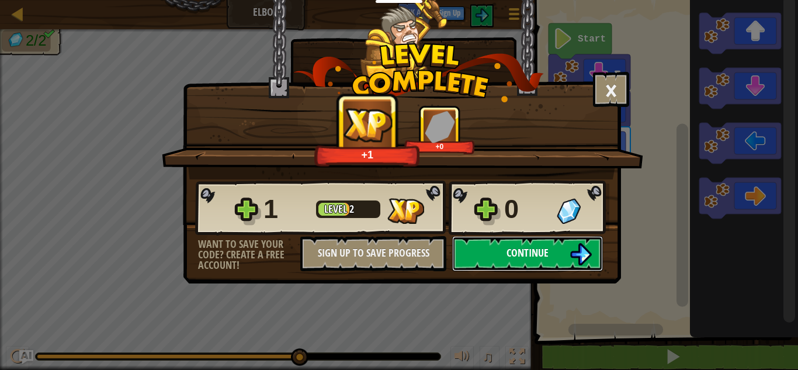
click at [555, 249] on button "Continue" at bounding box center [527, 253] width 151 height 35
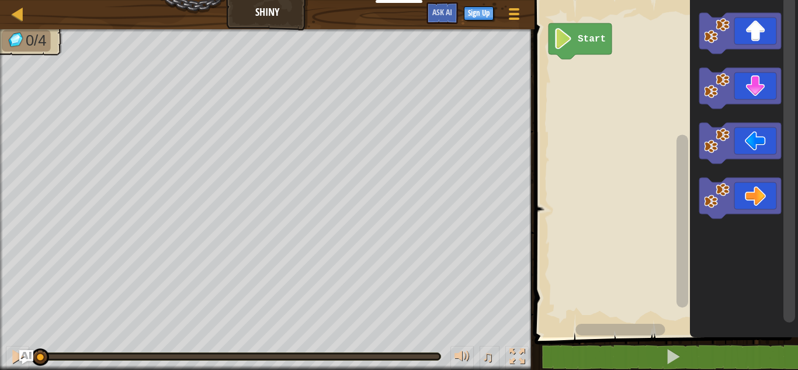
click at [761, 140] on icon "Blockly Workspace" at bounding box center [740, 143] width 82 height 41
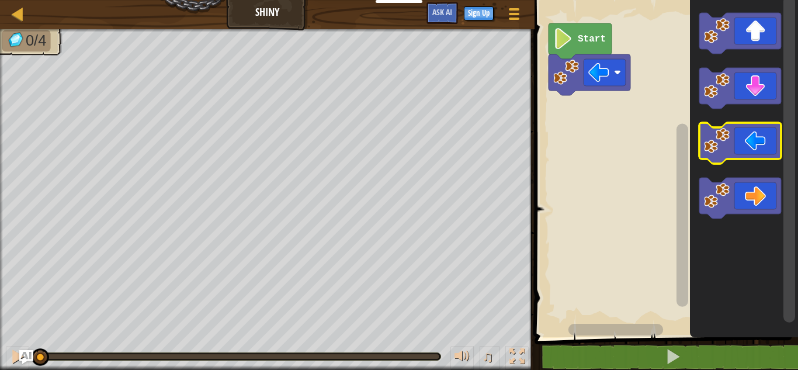
click at [755, 144] on icon "Blockly Workspace" at bounding box center [740, 143] width 82 height 41
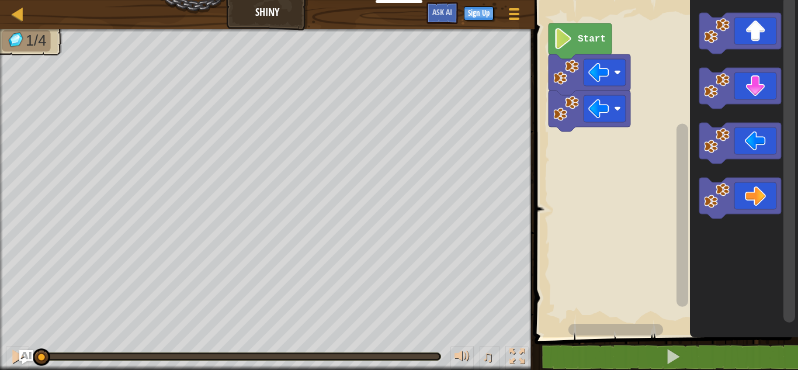
click at [751, 83] on icon "Blockly Workspace" at bounding box center [740, 88] width 82 height 41
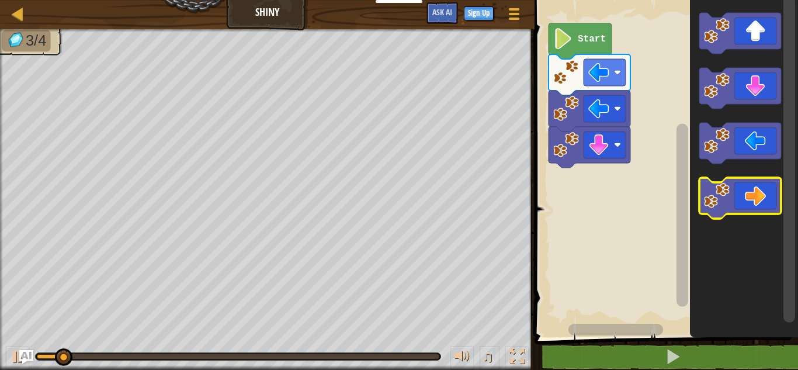
click at [752, 191] on icon "Blockly Workspace" at bounding box center [740, 198] width 82 height 41
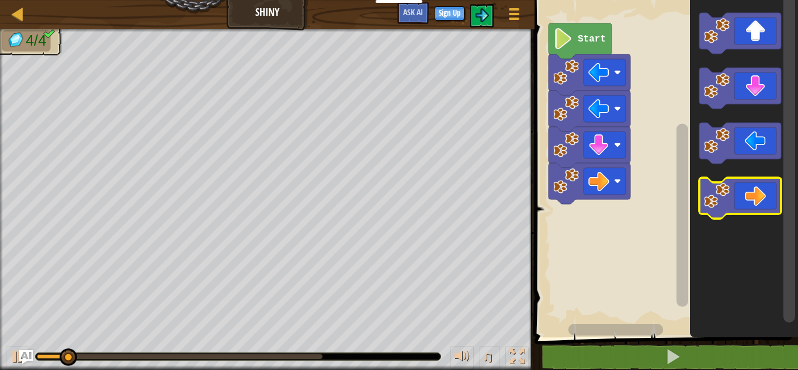
click at [754, 189] on icon "Blockly Workspace" at bounding box center [740, 198] width 82 height 41
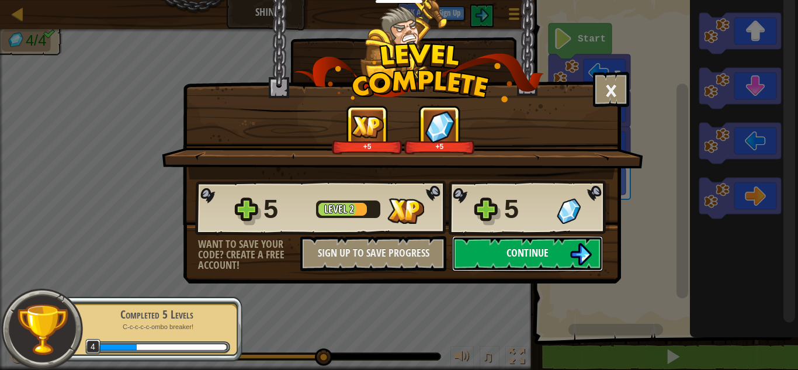
click at [564, 263] on button "Continue" at bounding box center [527, 253] width 151 height 35
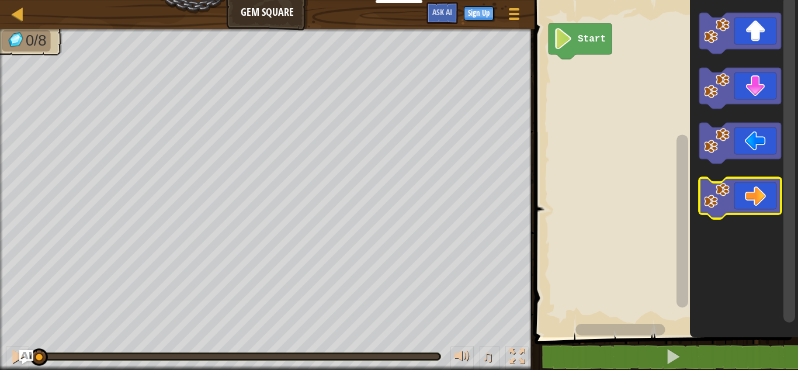
click at [765, 207] on icon "Blockly Workspace" at bounding box center [740, 198] width 82 height 41
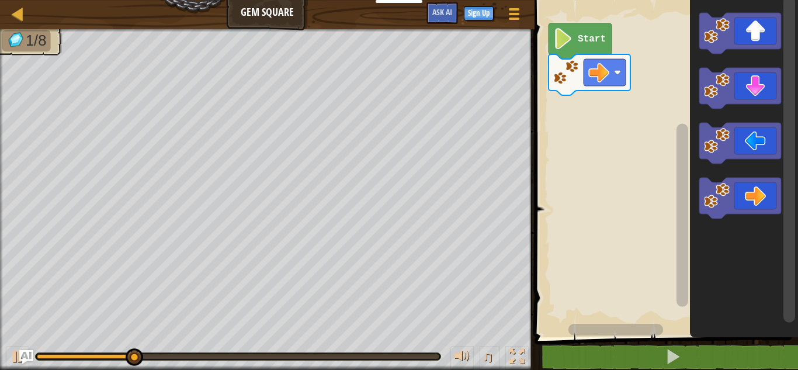
click at [773, 198] on icon "Blockly Workspace" at bounding box center [740, 198] width 82 height 41
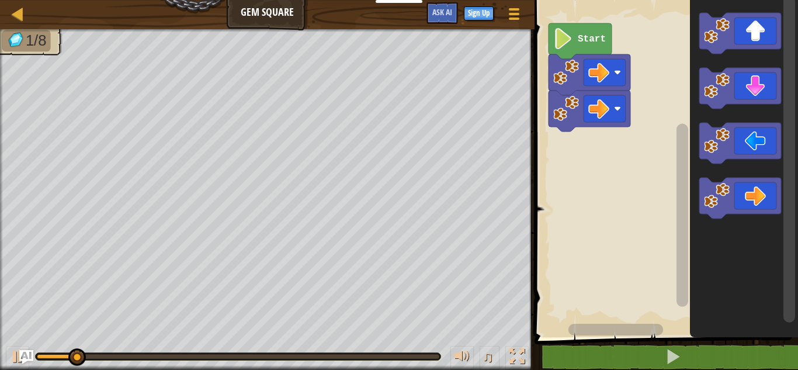
click at [763, 145] on icon "Blockly Workspace" at bounding box center [740, 143] width 82 height 41
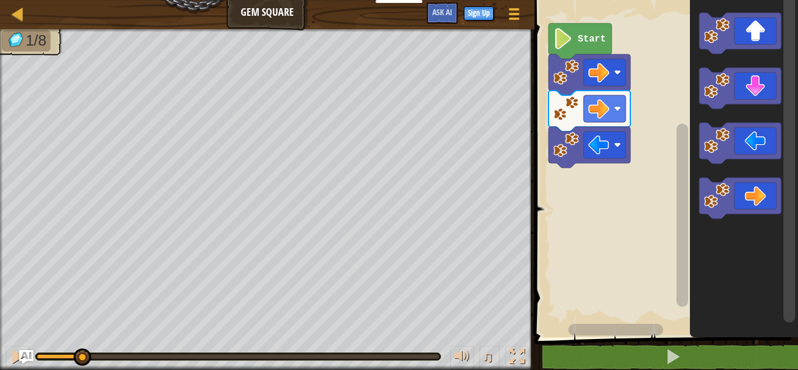
click at [762, 148] on icon "Blockly Workspace" at bounding box center [740, 143] width 82 height 41
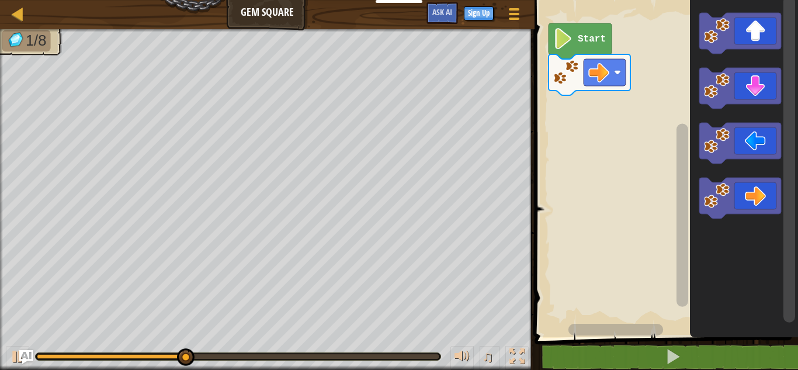
click at [765, 199] on icon "Blockly Workspace" at bounding box center [740, 198] width 82 height 41
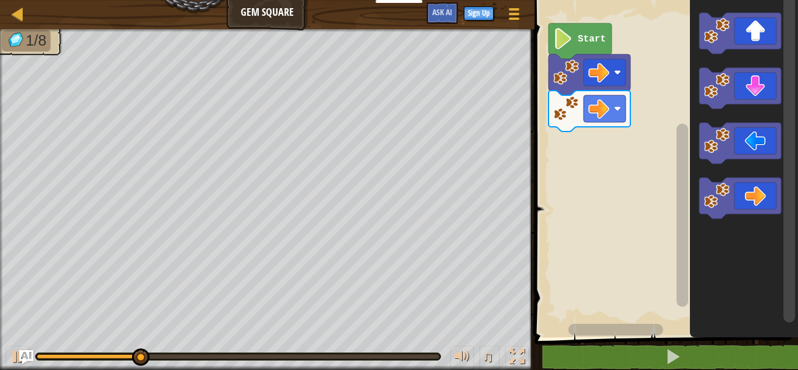
click at [764, 40] on icon "Blockly Workspace" at bounding box center [740, 33] width 82 height 41
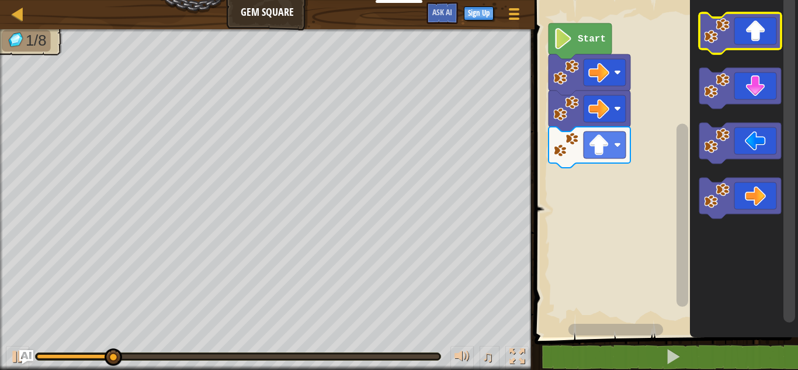
click at [762, 43] on icon "Blockly Workspace" at bounding box center [740, 33] width 82 height 41
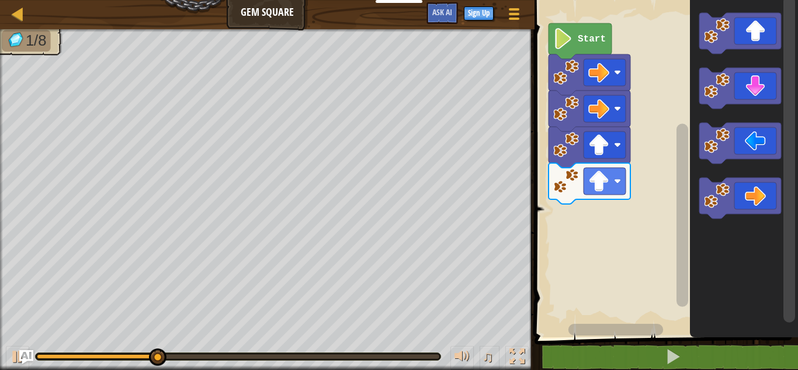
click at [755, 145] on icon "Blockly Workspace" at bounding box center [740, 143] width 82 height 41
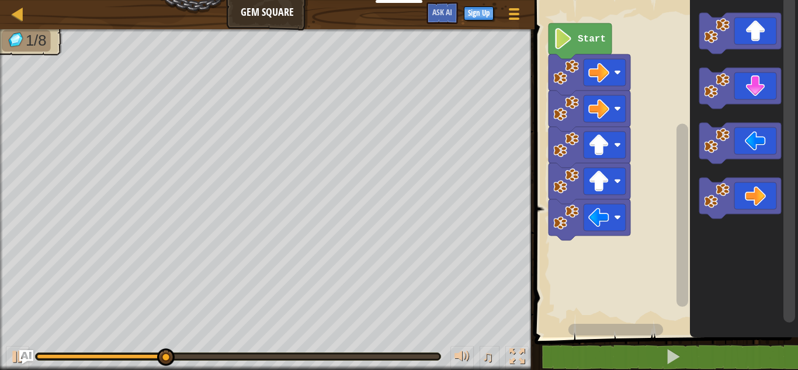
click at [761, 149] on icon "Blockly Workspace" at bounding box center [740, 143] width 82 height 41
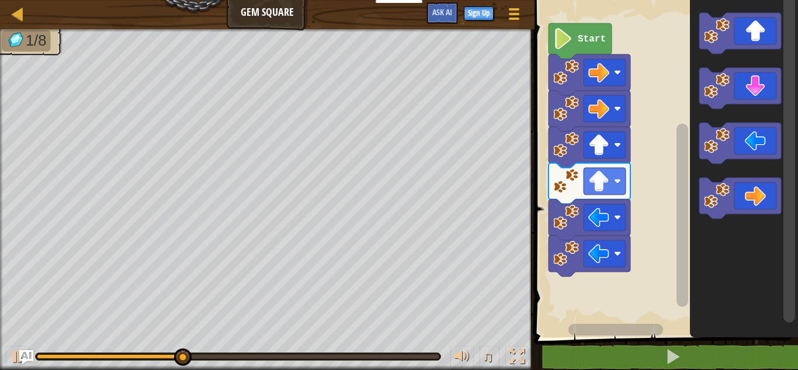
click at [759, 152] on icon "Blockly Workspace" at bounding box center [740, 143] width 82 height 41
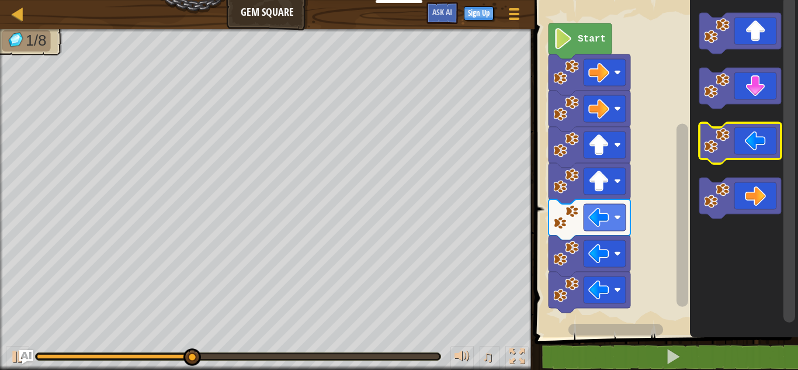
click at [764, 155] on icon "Blockly Workspace" at bounding box center [740, 143] width 82 height 41
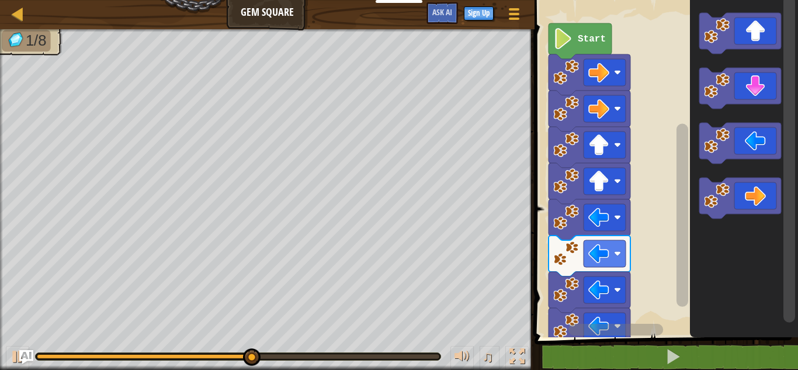
click at [766, 84] on icon "Blockly Workspace" at bounding box center [740, 88] width 82 height 41
click at [765, 95] on icon "Blockly Workspace" at bounding box center [740, 88] width 82 height 41
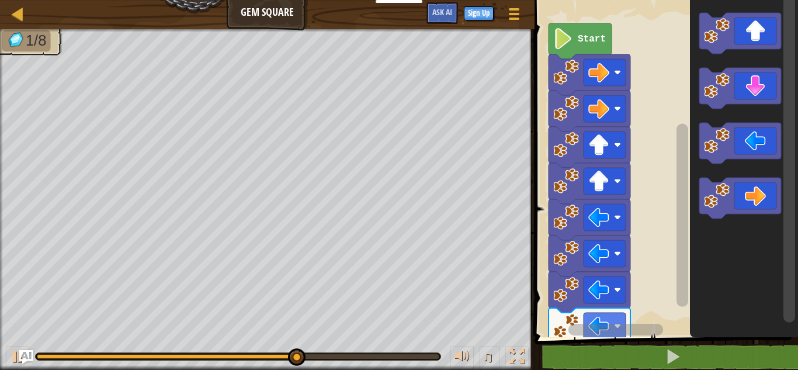
click at [761, 98] on icon "Blockly Workspace" at bounding box center [740, 88] width 82 height 41
click at [766, 202] on icon "Blockly Workspace" at bounding box center [740, 198] width 82 height 41
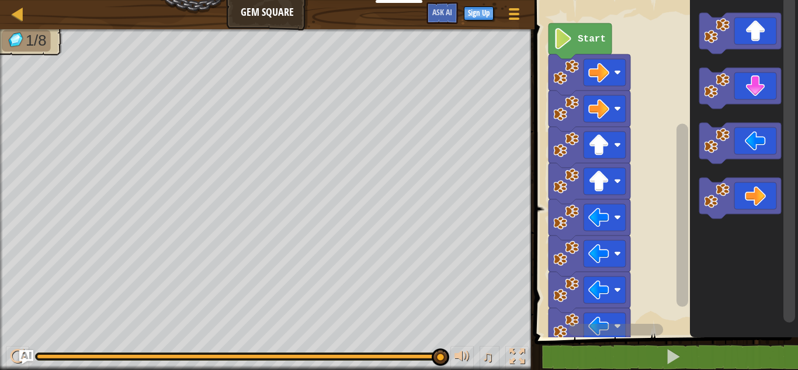
click at [761, 199] on icon "Blockly Workspace" at bounding box center [740, 198] width 82 height 41
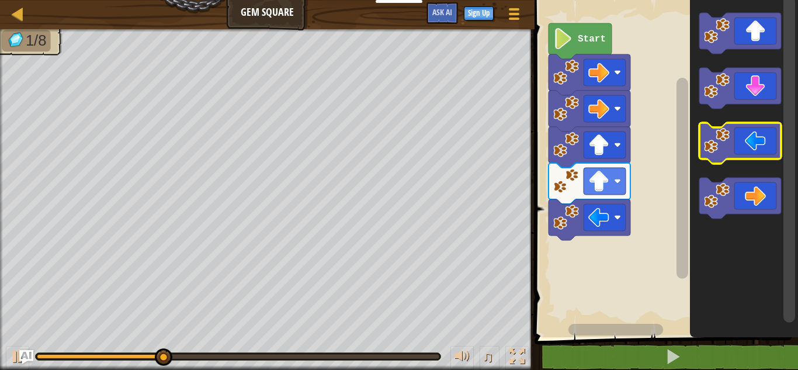
click at [764, 144] on icon "Blockly Workspace" at bounding box center [740, 143] width 82 height 41
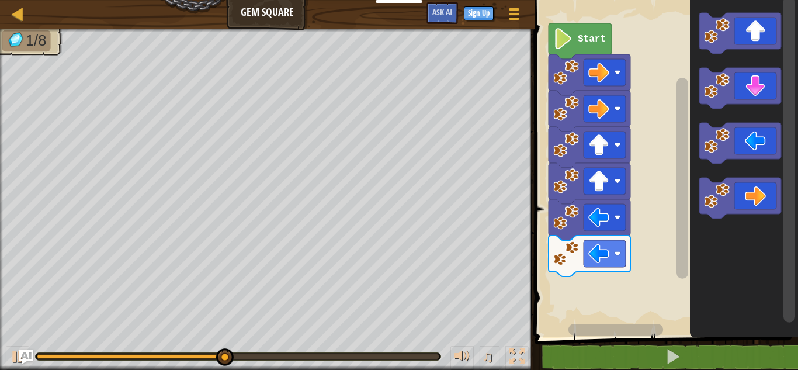
click at [764, 143] on icon "Blockly Workspace" at bounding box center [740, 143] width 82 height 41
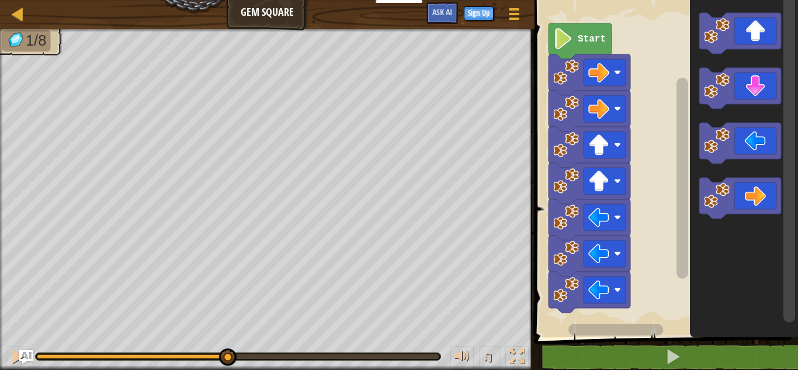
click at [766, 148] on icon "Blockly Workspace" at bounding box center [740, 143] width 82 height 41
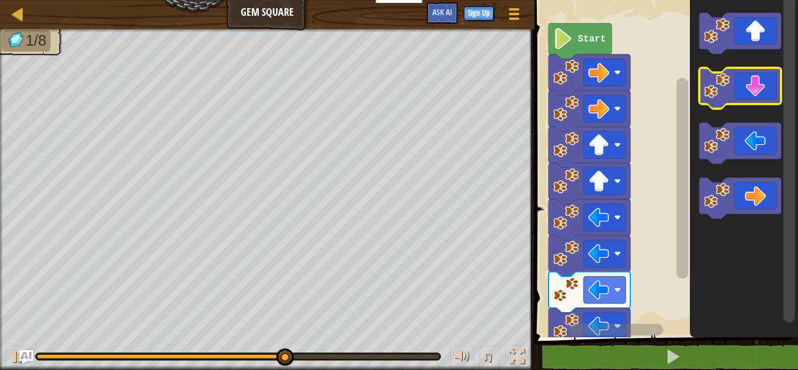
click at [772, 93] on icon "Blockly Workspace" at bounding box center [740, 88] width 82 height 41
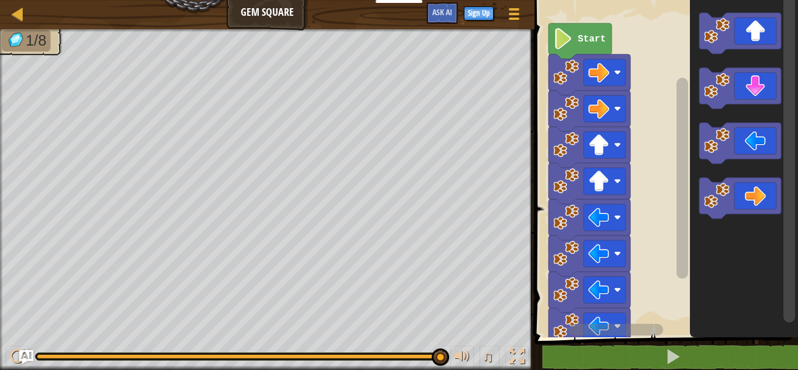
click at [768, 144] on icon "Blockly Workspace" at bounding box center [740, 143] width 82 height 41
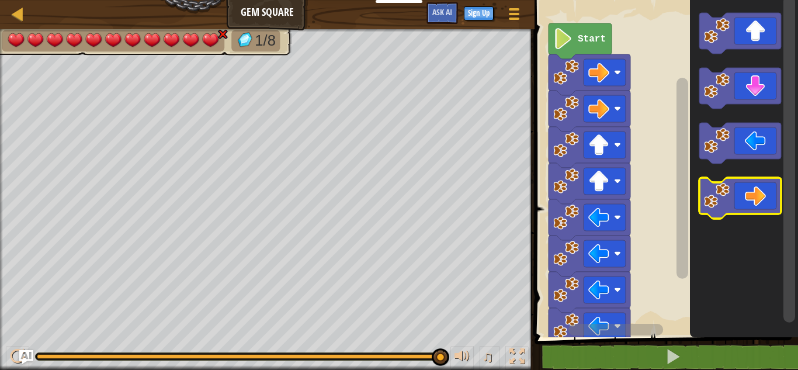
click at [758, 205] on icon "Blockly Workspace" at bounding box center [740, 198] width 82 height 41
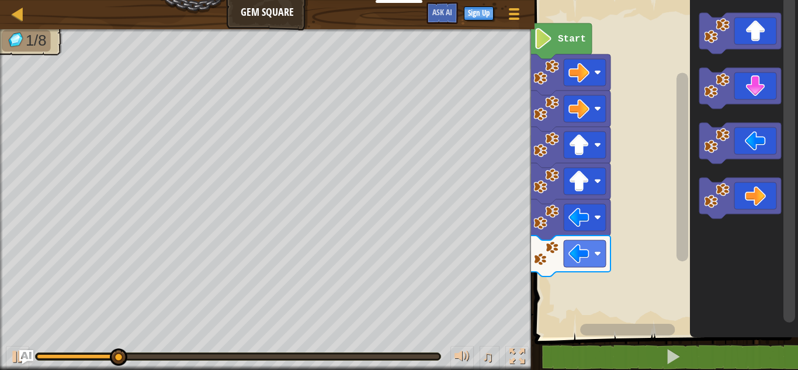
click at [763, 142] on icon "Blockly Workspace" at bounding box center [740, 143] width 82 height 41
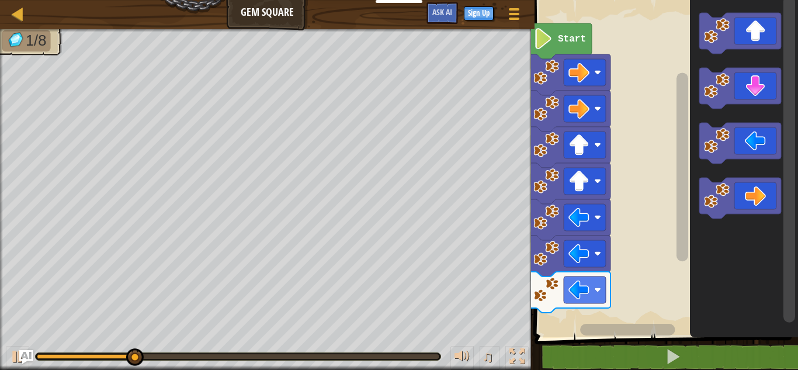
click at [769, 159] on icon "Blockly Workspace" at bounding box center [740, 143] width 82 height 41
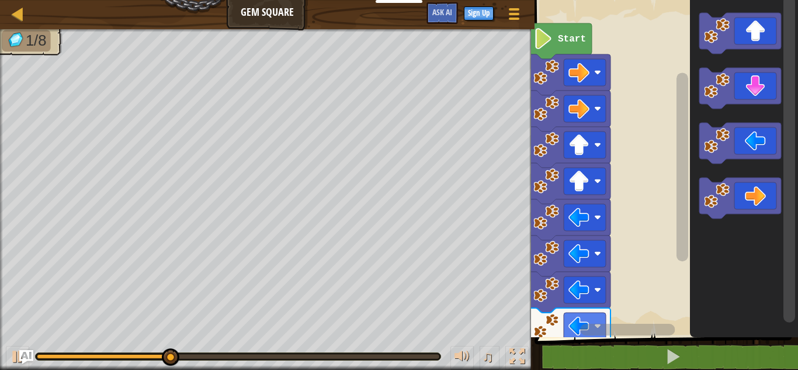
click at [758, 93] on icon "Blockly Workspace" at bounding box center [740, 88] width 82 height 41
click at [759, 103] on icon "Blockly Workspace" at bounding box center [740, 88] width 82 height 41
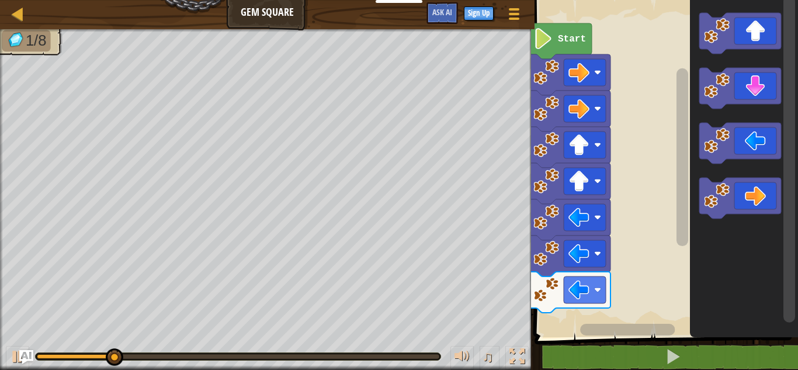
click at [762, 145] on icon "Blockly Workspace" at bounding box center [740, 143] width 82 height 41
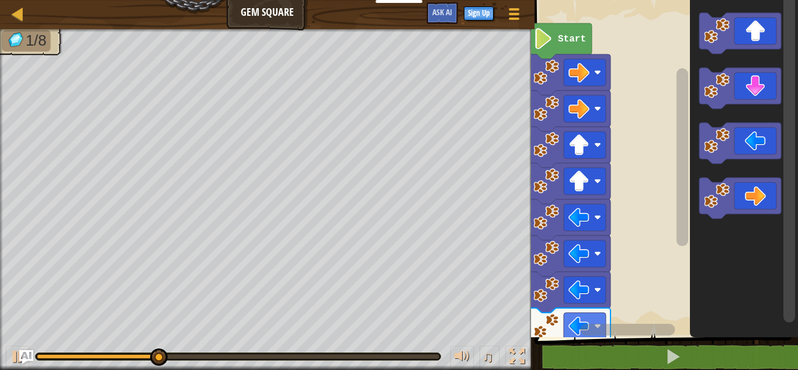
click at [752, 97] on icon "Blockly Workspace" at bounding box center [740, 88] width 82 height 41
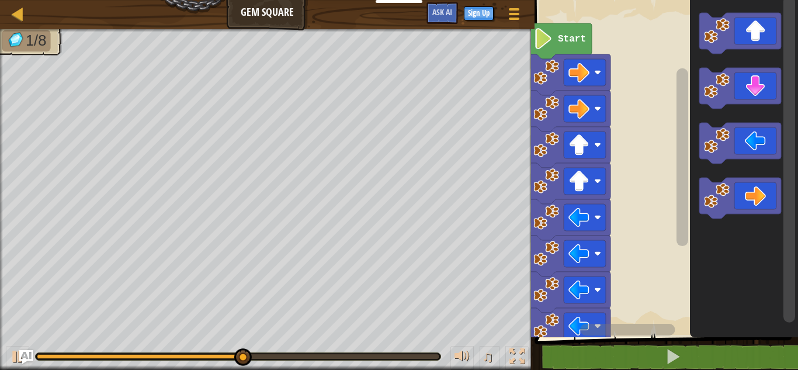
click at [757, 200] on icon "Blockly Workspace" at bounding box center [740, 198] width 82 height 41
click at [755, 197] on icon "Blockly Workspace" at bounding box center [740, 198] width 82 height 41
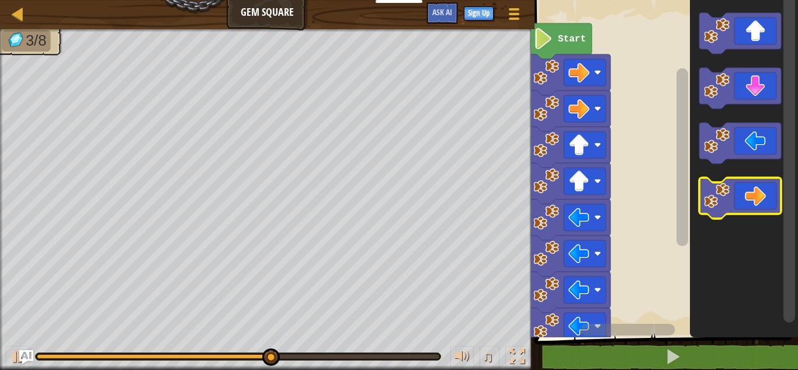
click at [755, 204] on icon "Blockly Workspace" at bounding box center [740, 198] width 82 height 41
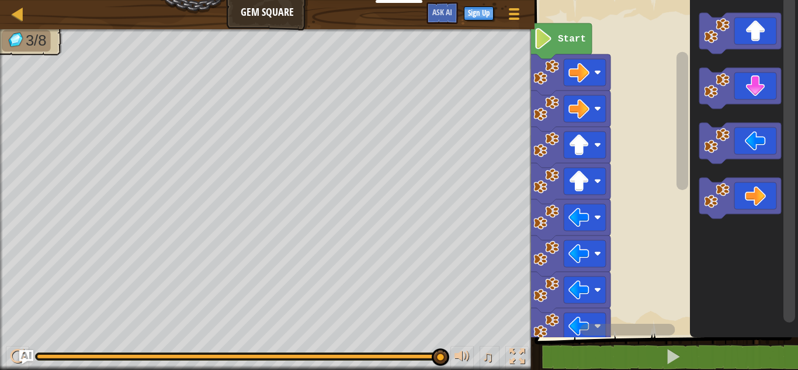
click at [757, 87] on icon "Blockly Workspace" at bounding box center [740, 88] width 82 height 41
click at [773, 106] on rect "Blockly Workspace" at bounding box center [740, 88] width 82 height 41
click at [762, 93] on icon "Blockly Workspace" at bounding box center [740, 88] width 82 height 41
click at [764, 142] on icon "Blockly Workspace" at bounding box center [740, 143] width 82 height 41
click at [750, 88] on icon "Blockly Workspace" at bounding box center [740, 88] width 82 height 41
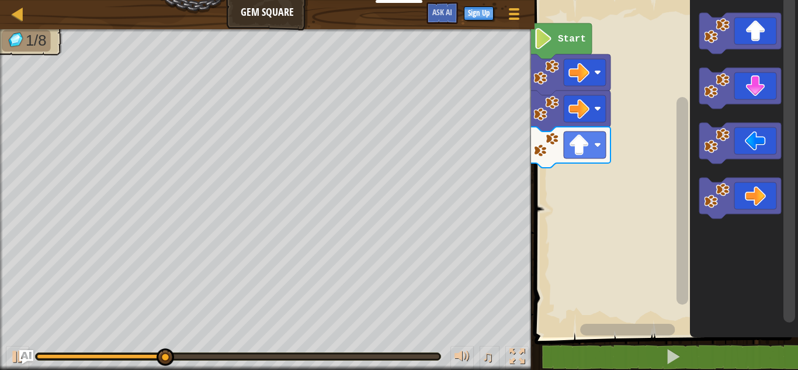
click at [754, 208] on icon "Blockly Workspace" at bounding box center [740, 198] width 82 height 41
click at [754, 142] on icon "Blockly Workspace" at bounding box center [740, 143] width 82 height 41
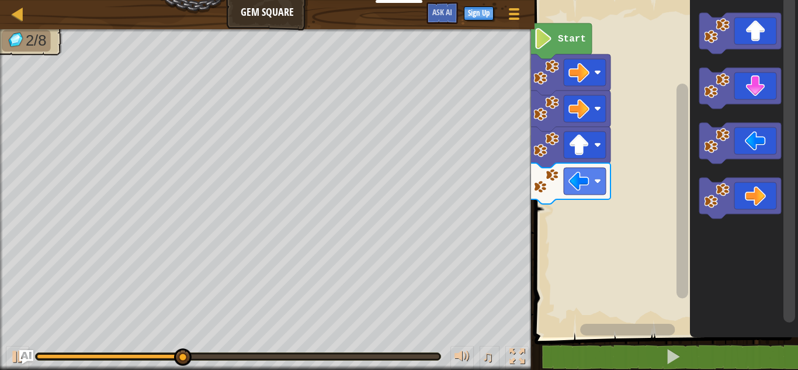
click at [747, 152] on icon "Blockly Workspace" at bounding box center [740, 143] width 82 height 41
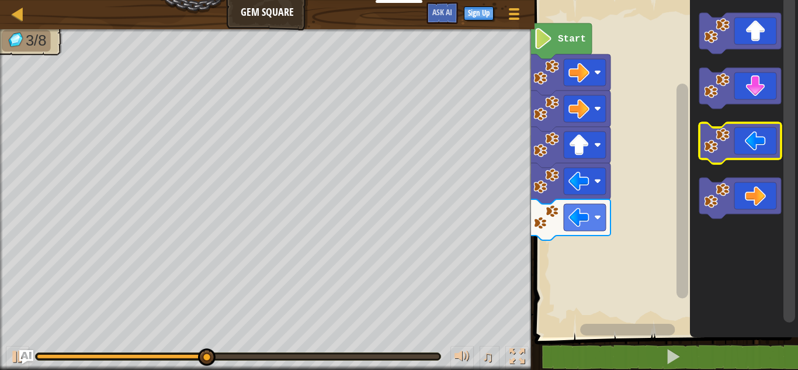
click at [749, 162] on rect "Blockly Workspace" at bounding box center [740, 143] width 82 height 41
click at [764, 145] on icon "Blockly Workspace" at bounding box center [740, 143] width 82 height 41
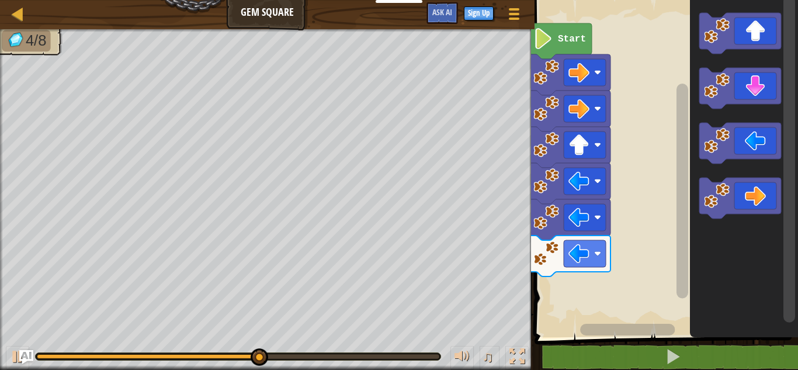
click at [757, 92] on icon "Blockly Workspace" at bounding box center [740, 88] width 82 height 41
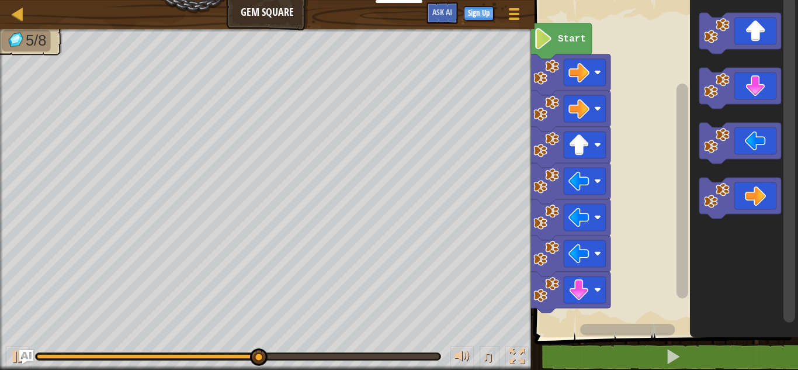
click at [757, 97] on icon "Blockly Workspace" at bounding box center [740, 88] width 82 height 41
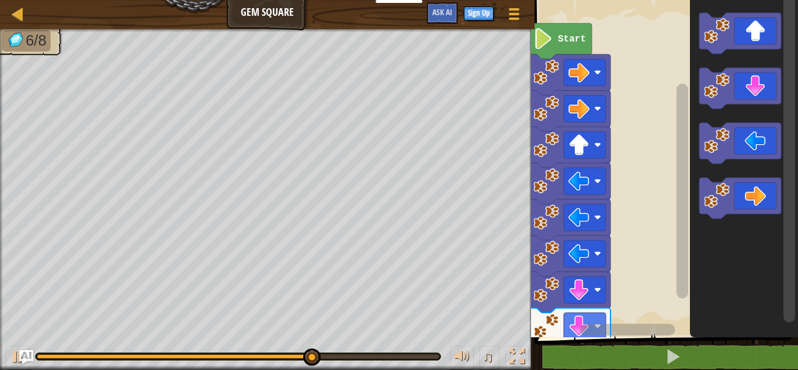
click at [761, 203] on icon "Blockly Workspace" at bounding box center [740, 198] width 82 height 41
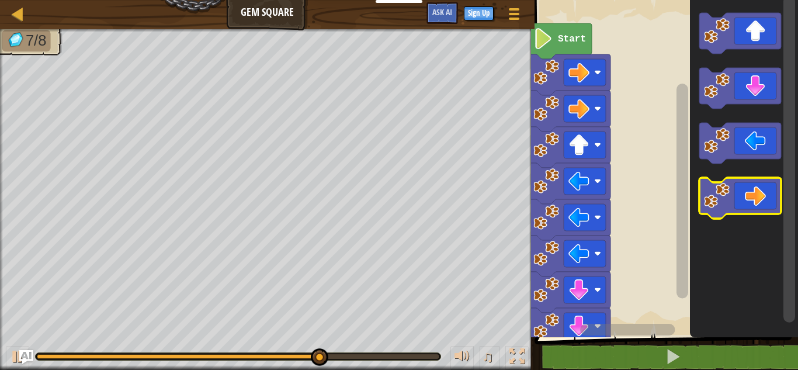
click at [754, 203] on icon "Blockly Workspace" at bounding box center [740, 198] width 82 height 41
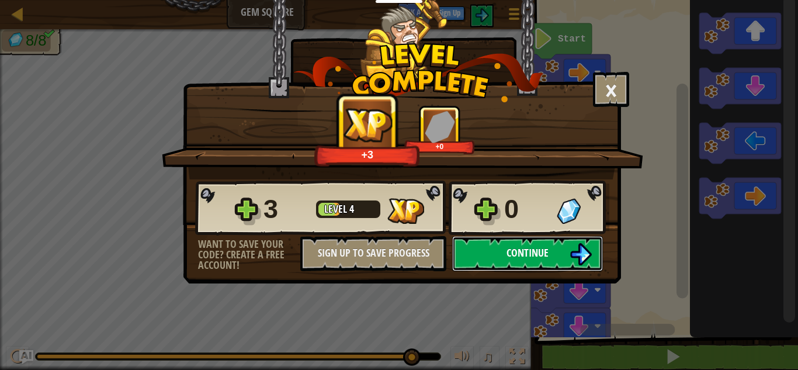
click at [579, 267] on button "Continue" at bounding box center [527, 253] width 151 height 35
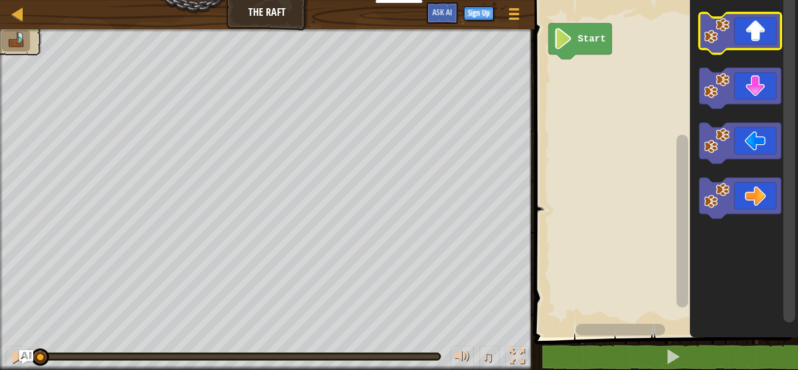
click at [760, 31] on icon "Blockly Workspace" at bounding box center [740, 33] width 82 height 41
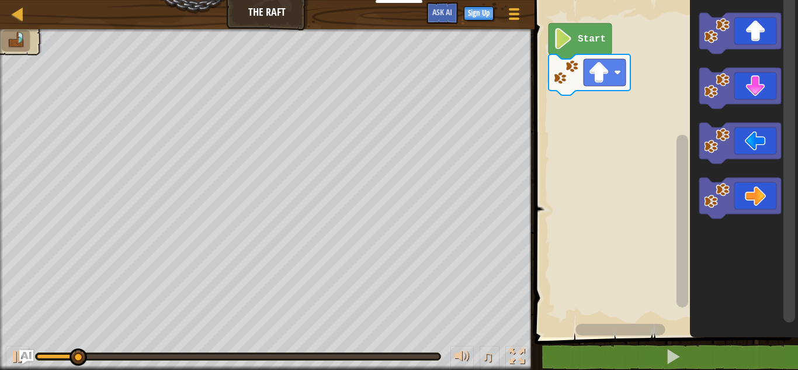
click at [766, 193] on icon "Blockly Workspace" at bounding box center [740, 198] width 82 height 41
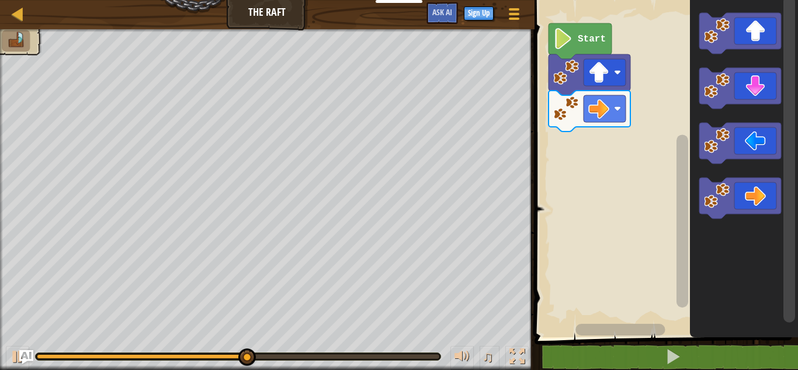
click at [740, 191] on icon "Blockly Workspace" at bounding box center [740, 198] width 82 height 41
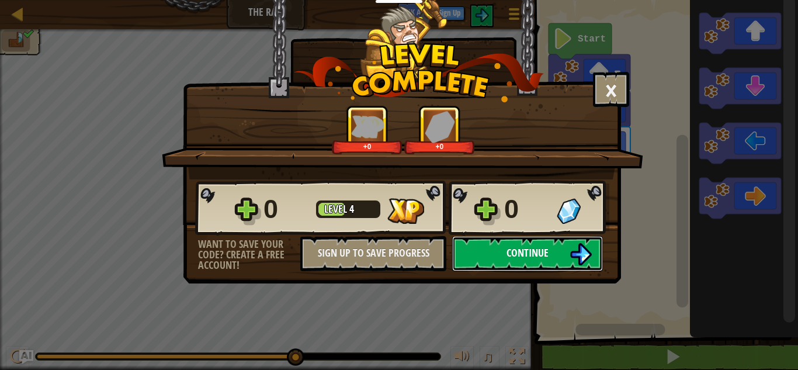
click at [576, 266] on button "Continue" at bounding box center [527, 253] width 151 height 35
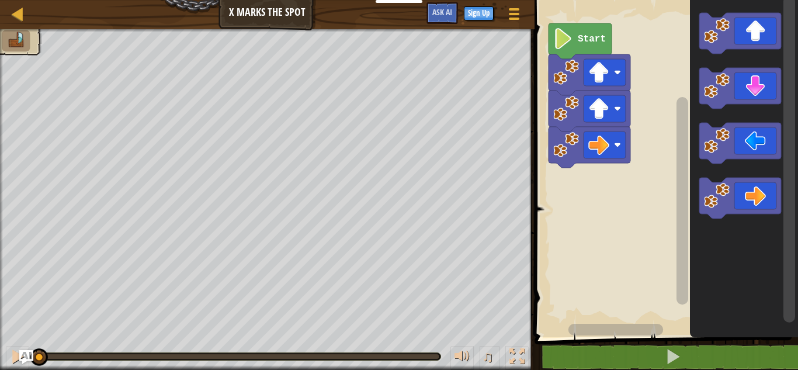
click at [750, 46] on icon "Blockly Workspace" at bounding box center [740, 33] width 82 height 41
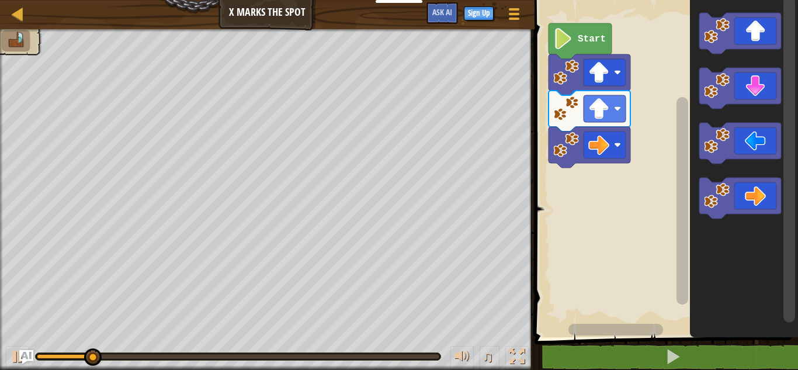
click at [758, 207] on icon "Blockly Workspace" at bounding box center [740, 198] width 82 height 41
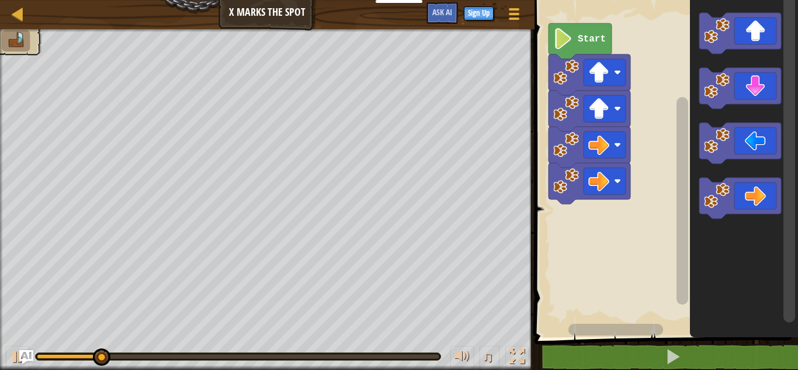
click at [760, 214] on rect "Blockly Workspace" at bounding box center [740, 198] width 82 height 41
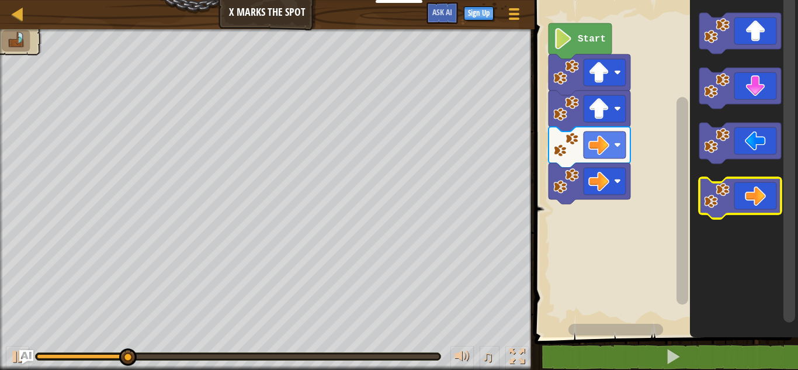
click at [762, 217] on rect "Blockly Workspace" at bounding box center [740, 198] width 82 height 41
click at [776, 202] on icon "Blockly Workspace" at bounding box center [740, 198] width 82 height 41
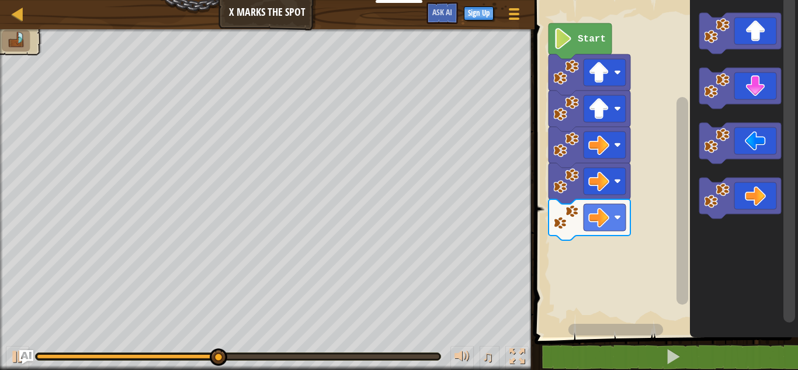
click at [763, 92] on icon "Blockly Workspace" at bounding box center [740, 88] width 82 height 41
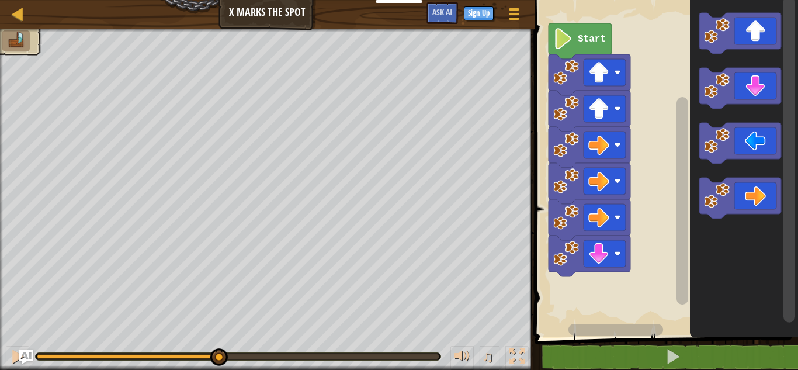
click at [758, 106] on rect "Blockly Workspace" at bounding box center [740, 88] width 82 height 41
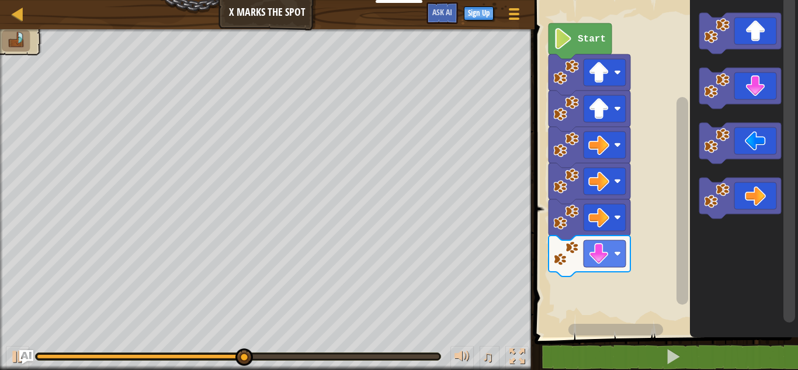
click at [762, 99] on icon "Blockly Workspace" at bounding box center [740, 88] width 82 height 41
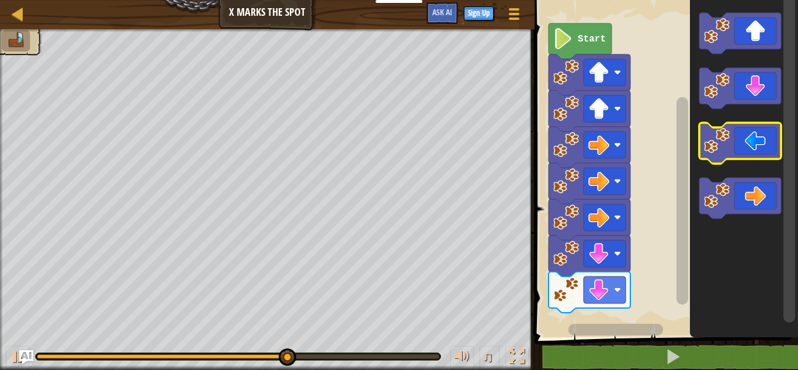
click at [750, 135] on icon "Blockly Workspace" at bounding box center [740, 143] width 82 height 41
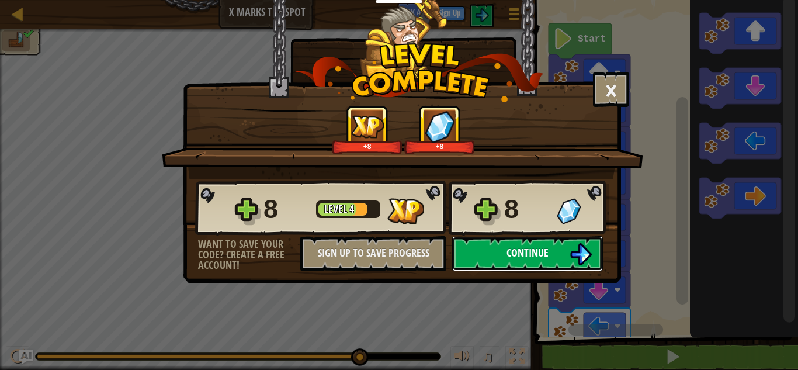
click at [573, 258] on img at bounding box center [581, 254] width 22 height 22
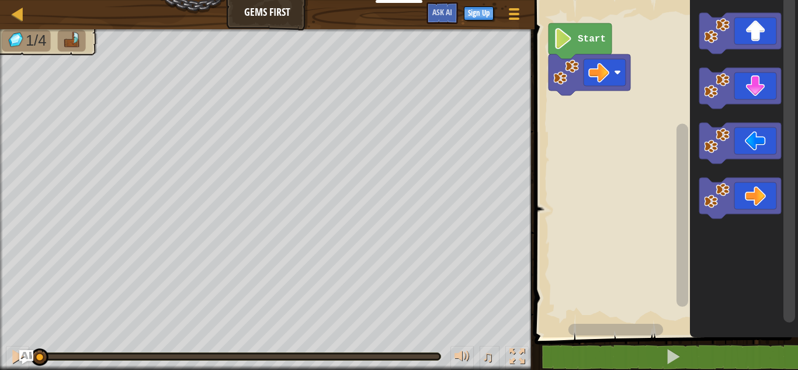
click at [768, 206] on icon "Blockly Workspace" at bounding box center [740, 198] width 82 height 41
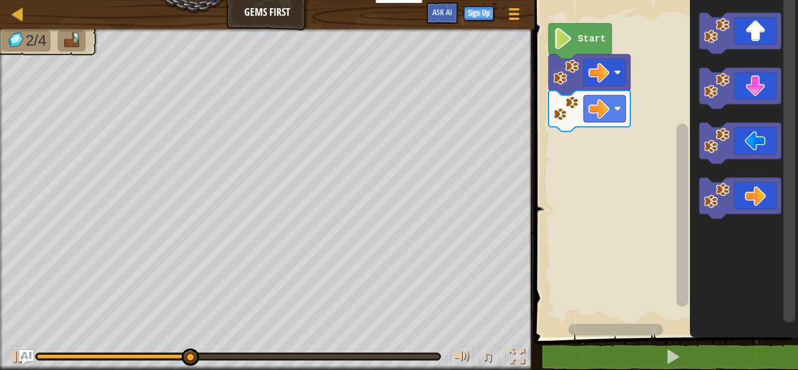
click at [761, 93] on icon "Blockly Workspace" at bounding box center [740, 88] width 82 height 41
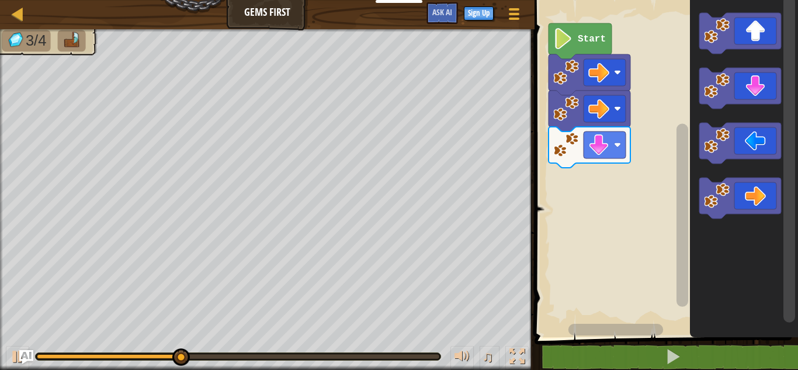
click at [758, 34] on icon "Blockly Workspace" at bounding box center [740, 33] width 82 height 41
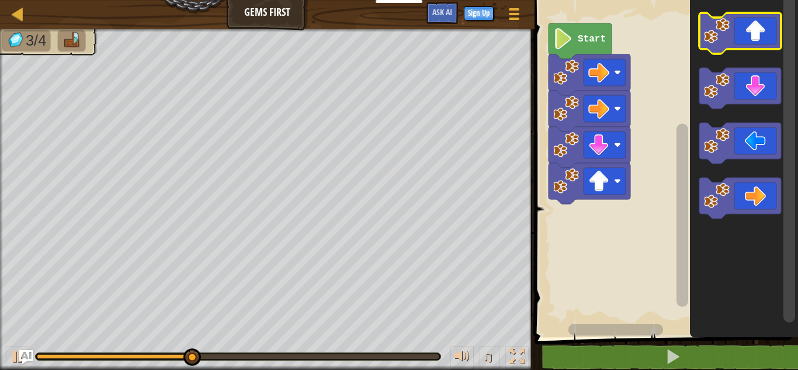
click at [750, 45] on icon "Blockly Workspace" at bounding box center [740, 33] width 82 height 41
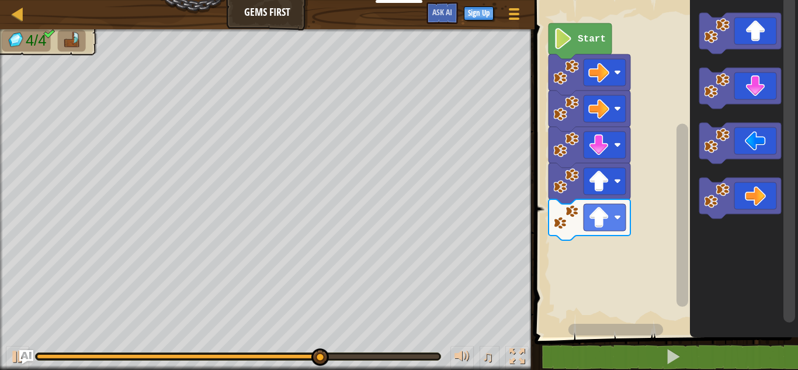
click at [763, 82] on icon "Blockly Workspace" at bounding box center [740, 88] width 82 height 41
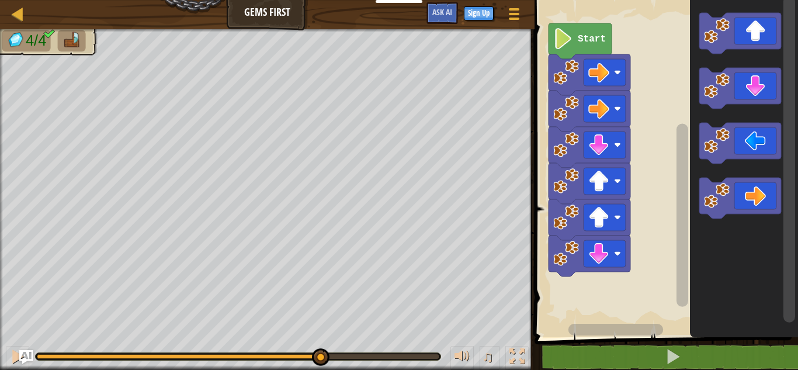
click at [764, 92] on icon "Blockly Workspace" at bounding box center [740, 88] width 82 height 41
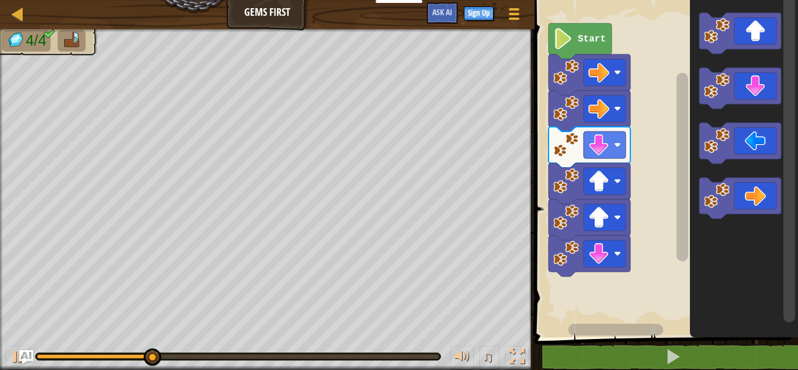
click at [765, 201] on icon "Blockly Workspace" at bounding box center [740, 198] width 82 height 41
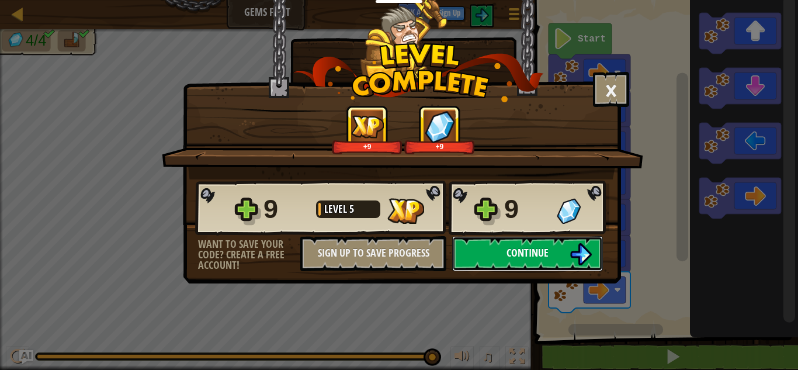
click at [570, 259] on img at bounding box center [581, 254] width 22 height 22
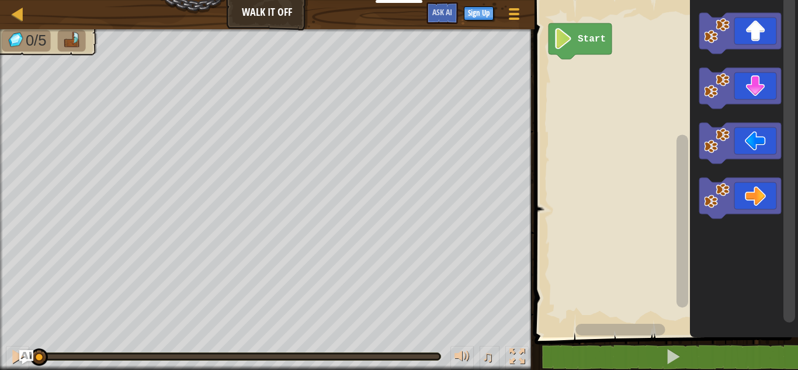
click at [750, 43] on icon "Blockly Workspace" at bounding box center [740, 33] width 82 height 41
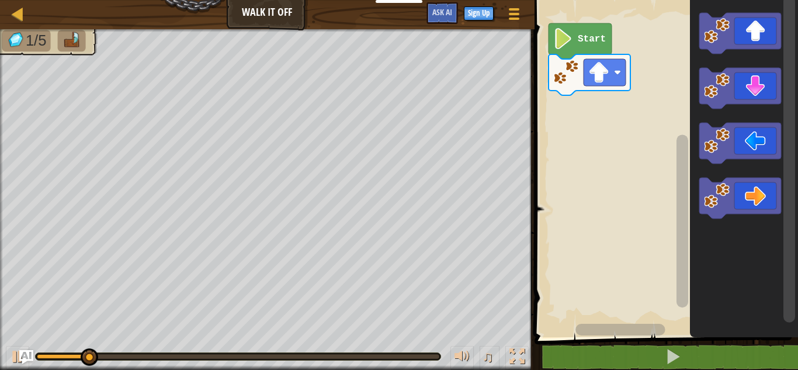
click at [759, 37] on icon "Blockly Workspace" at bounding box center [740, 33] width 82 height 41
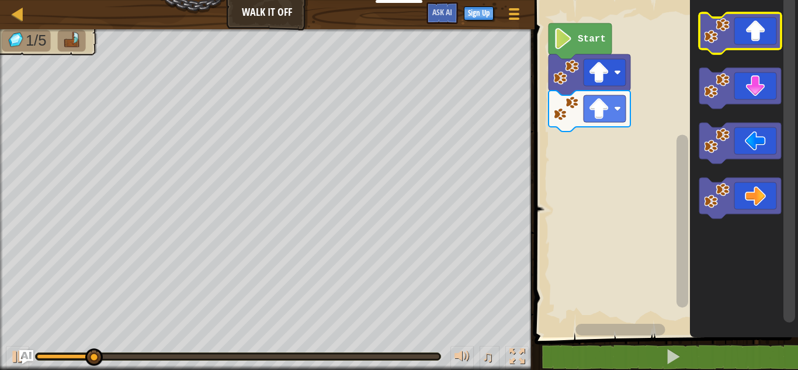
click at [758, 45] on icon "Blockly Workspace" at bounding box center [740, 33] width 82 height 41
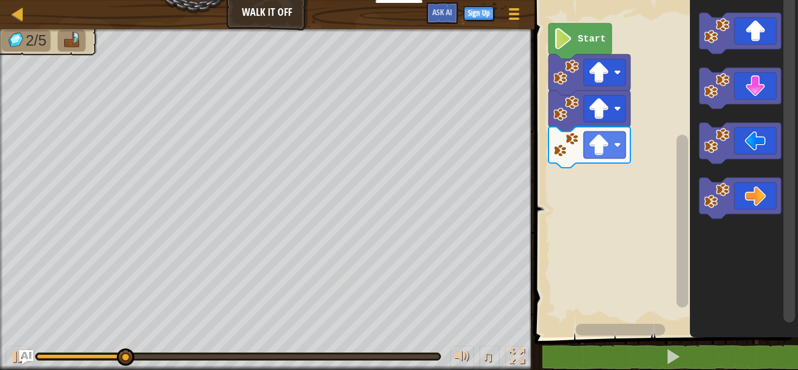
click at [762, 185] on icon "Blockly Workspace" at bounding box center [740, 198] width 82 height 41
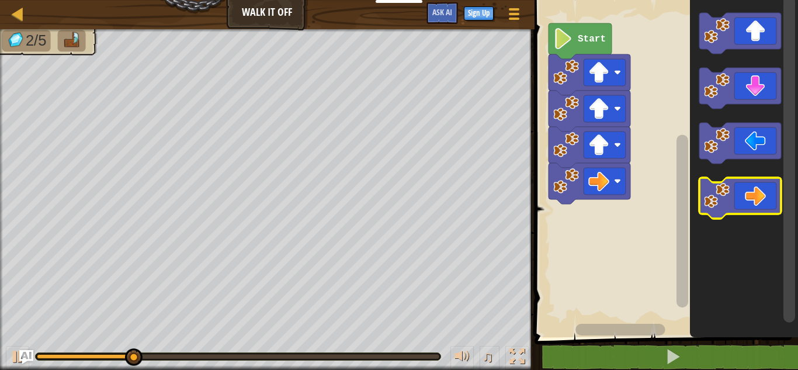
click at [759, 200] on icon "Blockly Workspace" at bounding box center [740, 198] width 82 height 41
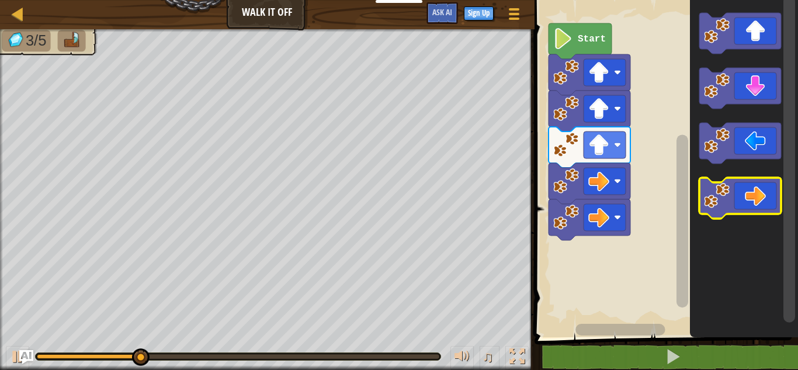
click at [765, 207] on icon "Blockly Workspace" at bounding box center [740, 198] width 82 height 41
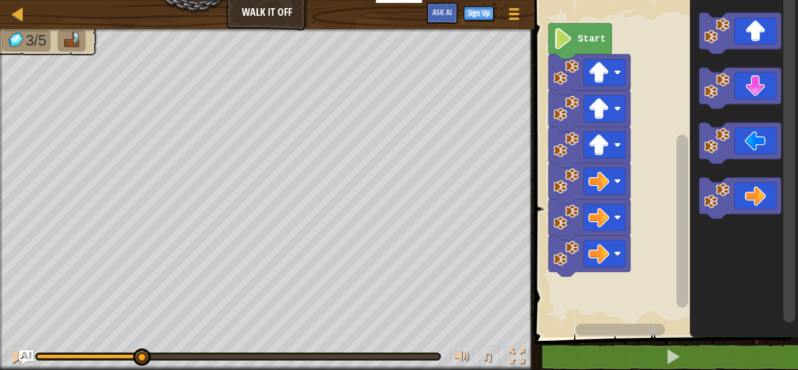
click at [765, 207] on icon "Blockly Workspace" at bounding box center [740, 198] width 82 height 41
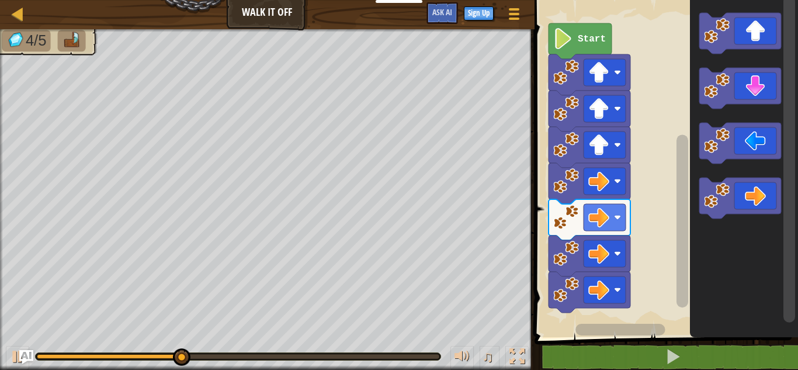
click at [760, 92] on icon "Blockly Workspace" at bounding box center [740, 88] width 82 height 41
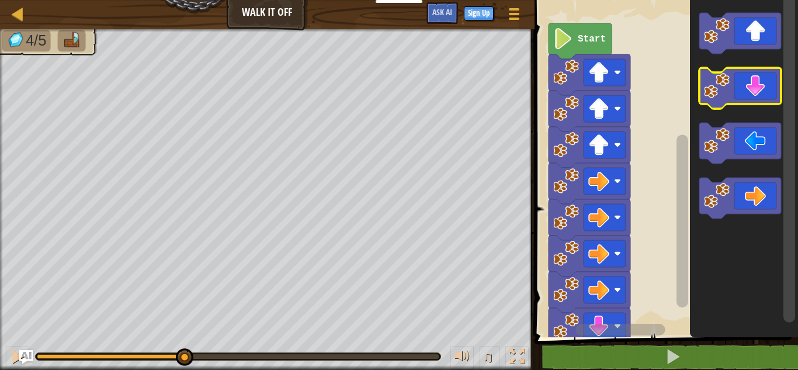
click at [759, 91] on icon "Blockly Workspace" at bounding box center [740, 88] width 82 height 41
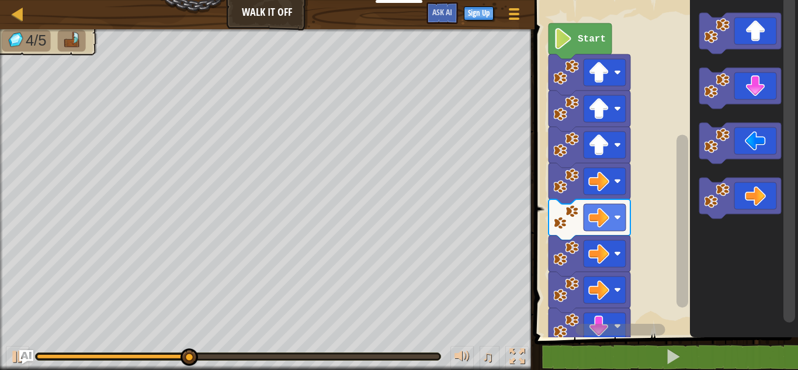
click at [752, 109] on icon "Blockly Workspace" at bounding box center [744, 165] width 108 height 343
click at [755, 106] on rect "Blockly Workspace" at bounding box center [740, 88] width 82 height 41
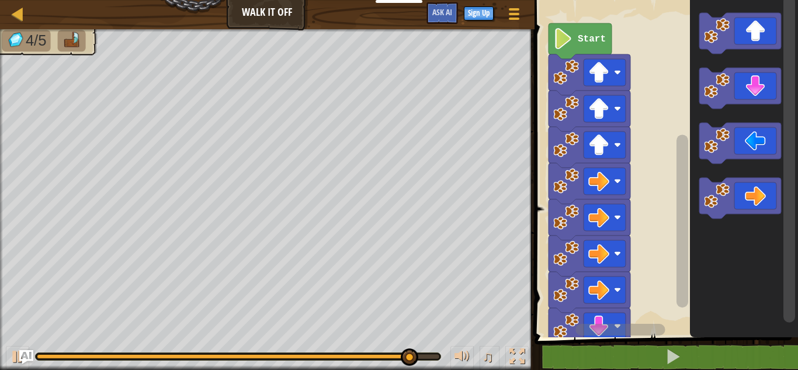
click at [750, 93] on icon "Blockly Workspace" at bounding box center [740, 88] width 82 height 41
click at [750, 100] on icon "Blockly Workspace" at bounding box center [740, 88] width 82 height 41
click at [748, 107] on rect "Blockly Workspace" at bounding box center [740, 88] width 82 height 41
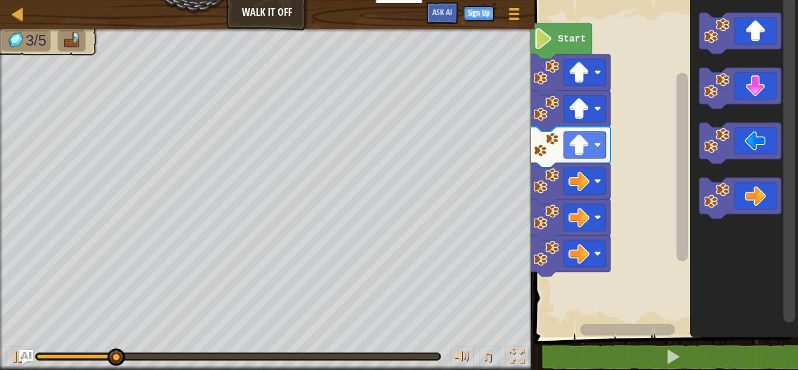
click at [755, 200] on icon "Blockly Workspace" at bounding box center [740, 198] width 82 height 41
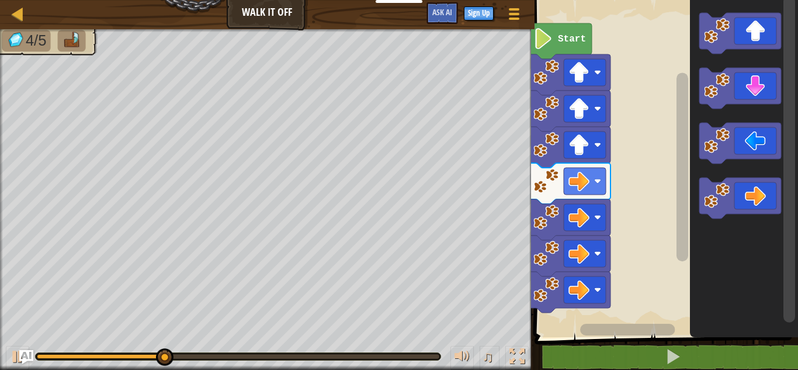
click at [760, 95] on icon "Blockly Workspace" at bounding box center [740, 88] width 82 height 41
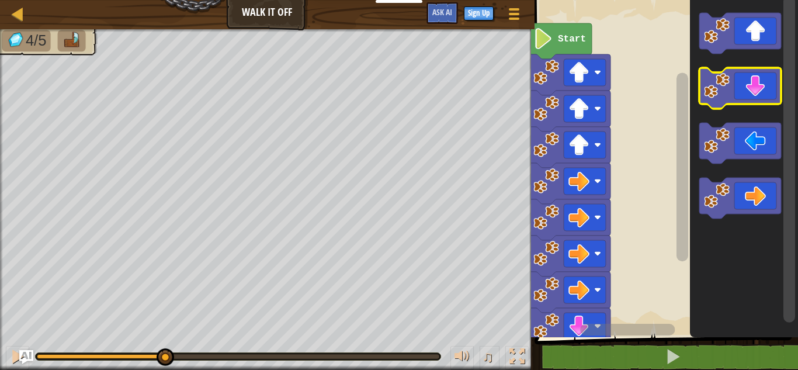
click at [761, 97] on icon "Blockly Workspace" at bounding box center [740, 88] width 82 height 41
click at [762, 101] on icon "Blockly Workspace" at bounding box center [740, 88] width 82 height 41
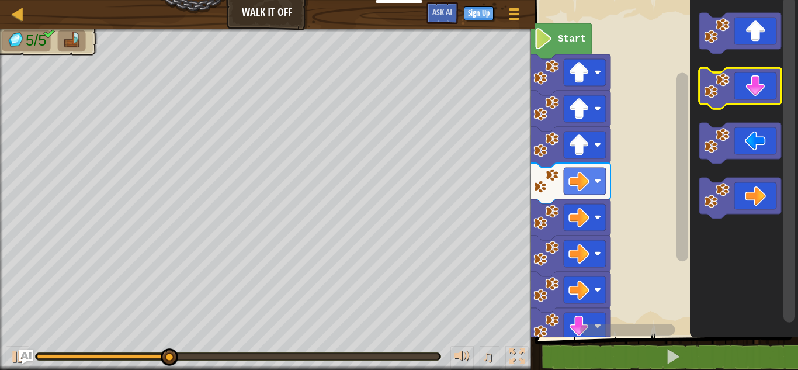
click at [764, 104] on icon "Blockly Workspace" at bounding box center [740, 88] width 82 height 41
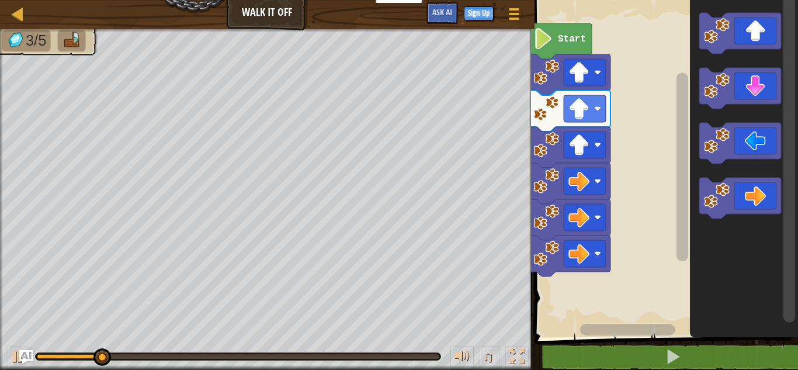
click at [767, 207] on icon "Blockly Workspace" at bounding box center [740, 198] width 82 height 41
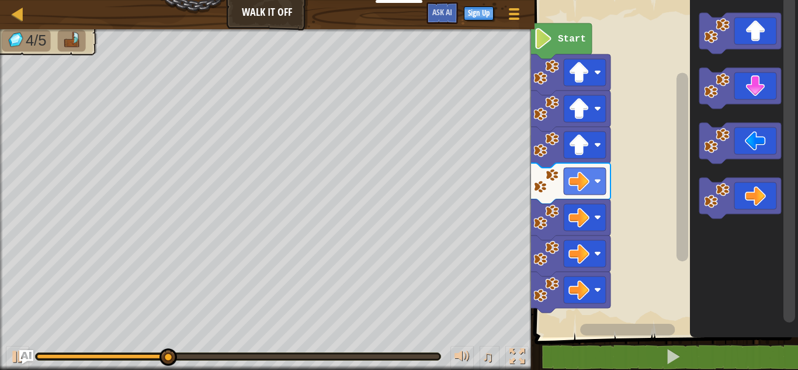
click at [756, 80] on icon "Blockly Workspace" at bounding box center [740, 88] width 82 height 41
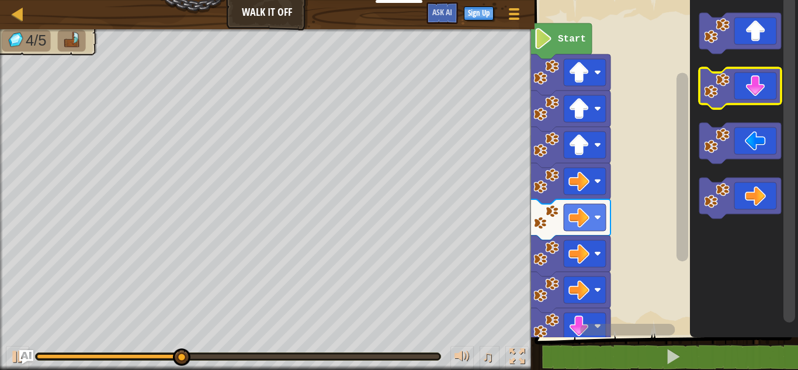
click at [751, 93] on icon "Blockly Workspace" at bounding box center [740, 88] width 82 height 41
click at [758, 100] on icon "Blockly Workspace" at bounding box center [740, 88] width 82 height 41
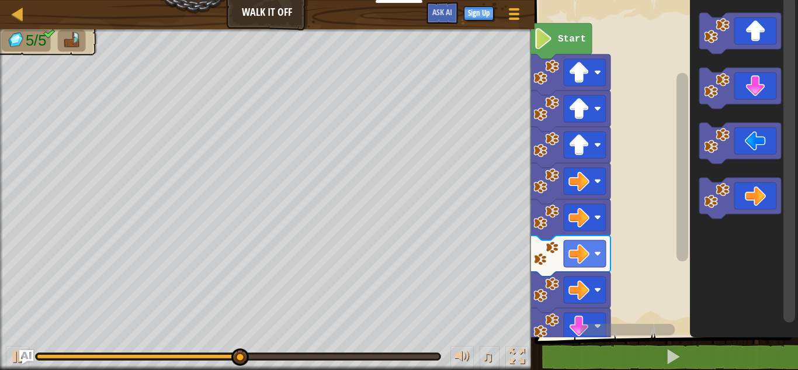
click at [754, 146] on icon "Blockly Workspace" at bounding box center [740, 143] width 82 height 41
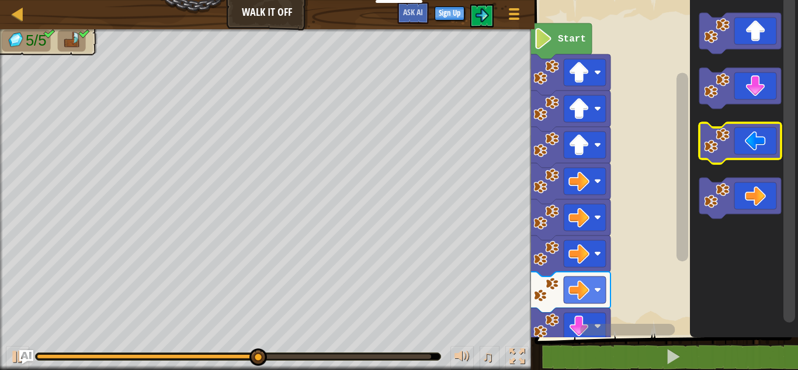
click at [765, 148] on icon "Blockly Workspace" at bounding box center [740, 143] width 82 height 41
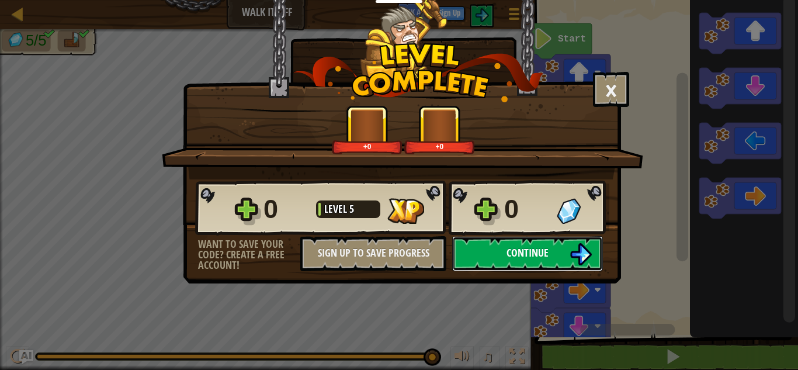
click at [576, 257] on img at bounding box center [581, 254] width 22 height 22
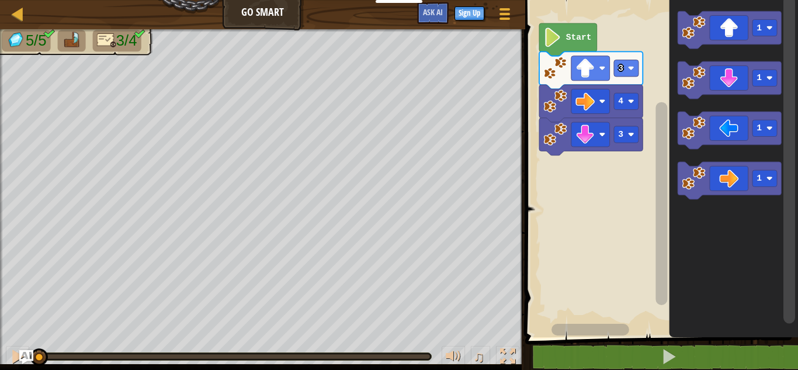
click at [733, 39] on icon "Blockly Workspace" at bounding box center [729, 29] width 103 height 37
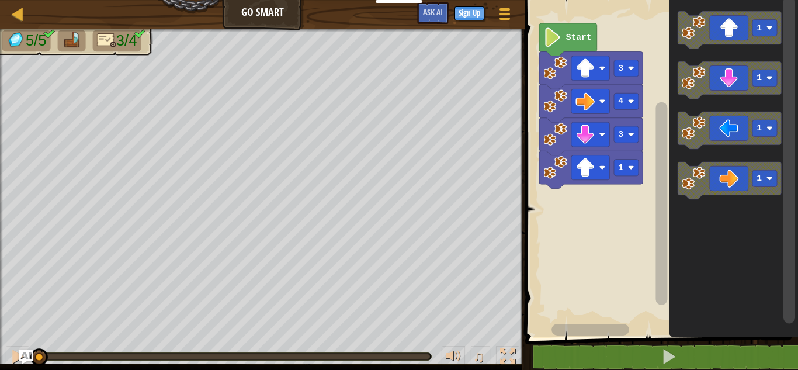
click at [735, 47] on rect "Blockly Workspace" at bounding box center [729, 29] width 103 height 37
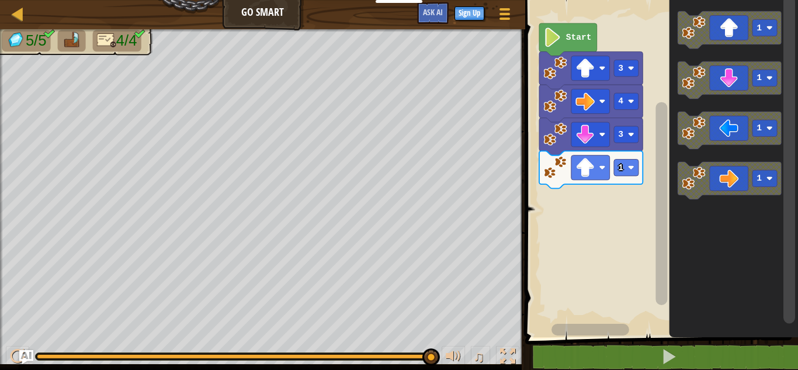
click at [751, 84] on icon "Blockly Workspace" at bounding box center [729, 79] width 103 height 37
click at [566, 36] on text "Start" at bounding box center [579, 37] width 26 height 9
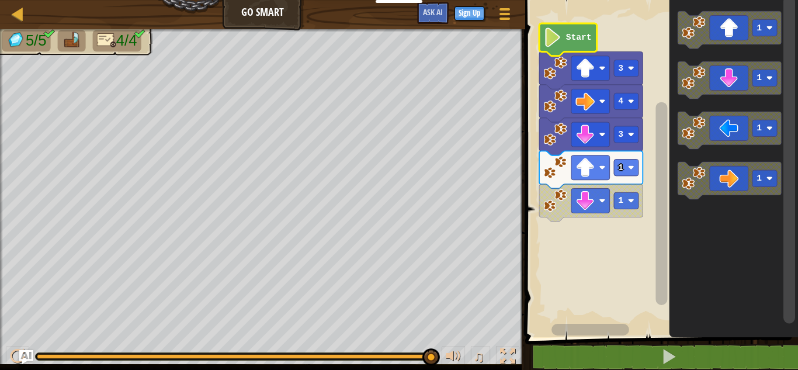
click at [577, 33] on text "Start" at bounding box center [579, 37] width 26 height 9
click at [579, 47] on icon "Blockly Workspace" at bounding box center [568, 39] width 58 height 33
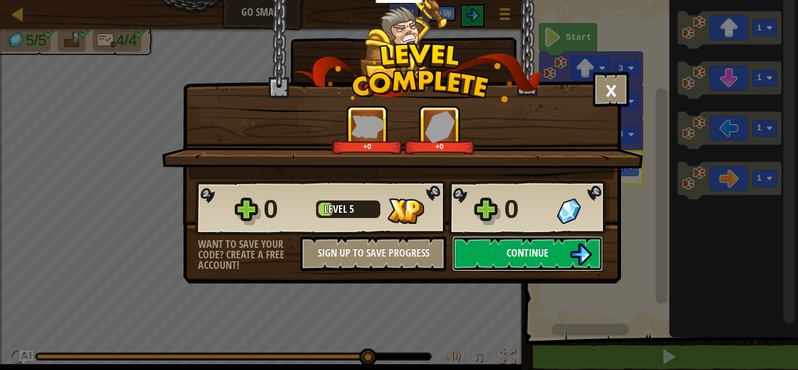
click at [569, 258] on button "Continue" at bounding box center [527, 253] width 151 height 35
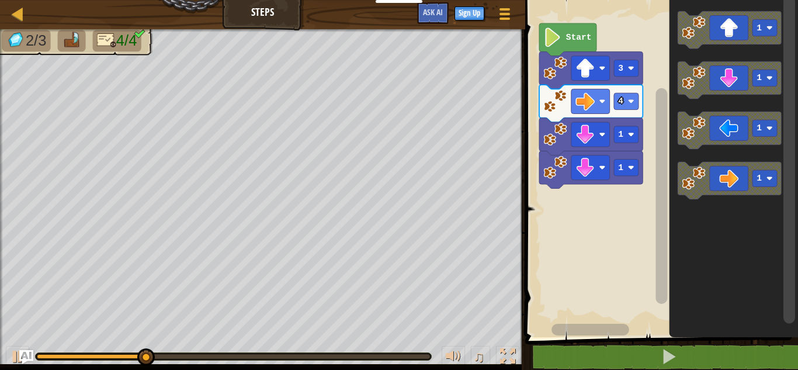
click at [712, 86] on icon "Blockly Workspace" at bounding box center [729, 79] width 103 height 37
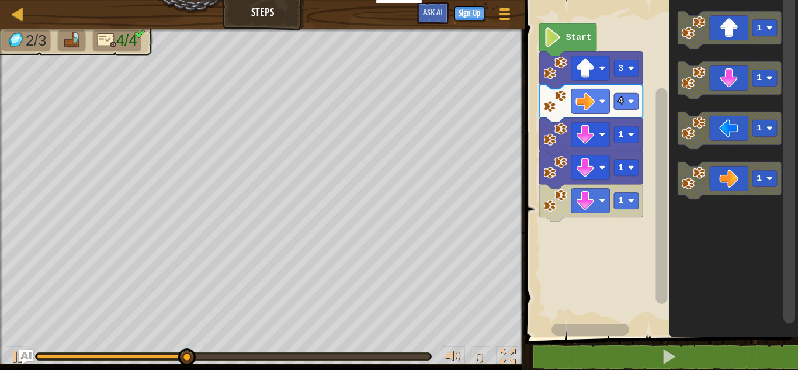
click at [621, 204] on text "1" at bounding box center [620, 200] width 5 height 9
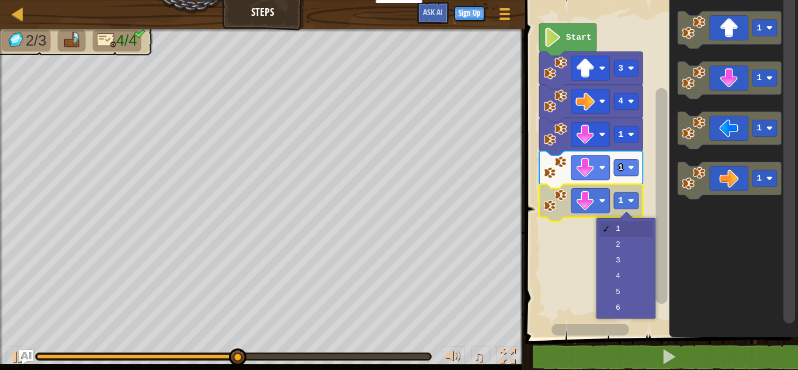
click at [637, 307] on rect "Blockly Workspace" at bounding box center [660, 165] width 276 height 343
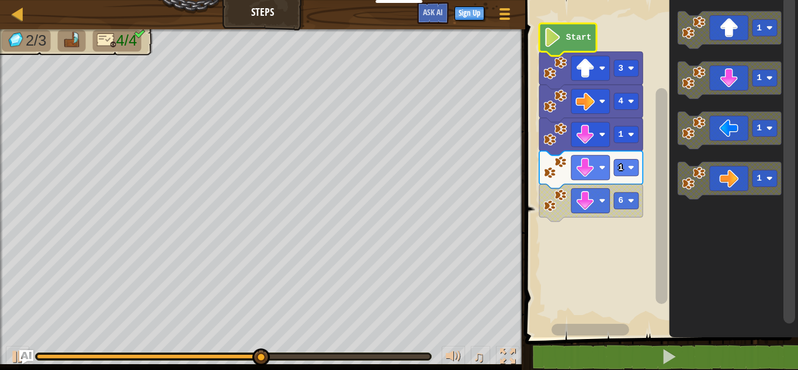
click at [588, 37] on text "Start" at bounding box center [579, 37] width 26 height 9
click at [580, 36] on text "Start" at bounding box center [579, 37] width 26 height 9
click at [580, 47] on icon "Blockly Workspace" at bounding box center [567, 39] width 57 height 33
click at [756, 88] on icon "Blockly Workspace" at bounding box center [729, 79] width 103 height 37
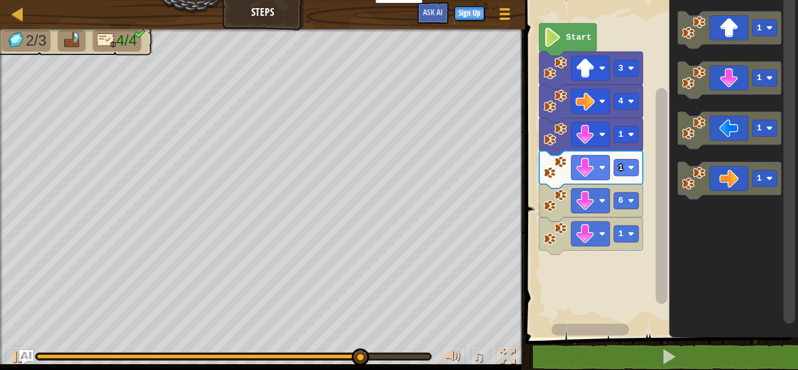
click at [631, 240] on rect "Blockly Workspace" at bounding box center [626, 234] width 25 height 16
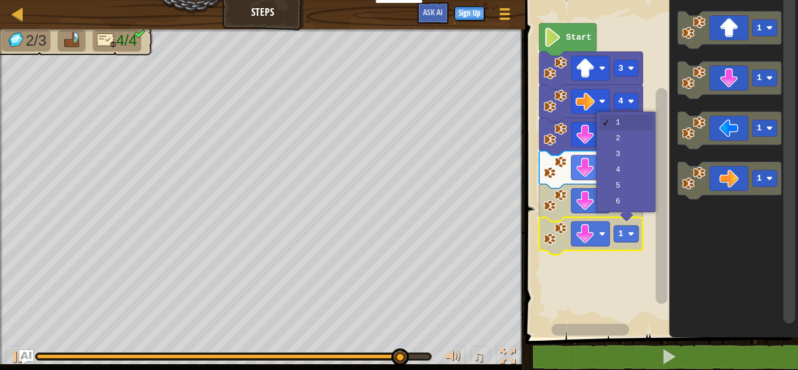
click at [580, 37] on text "Start" at bounding box center [579, 37] width 26 height 9
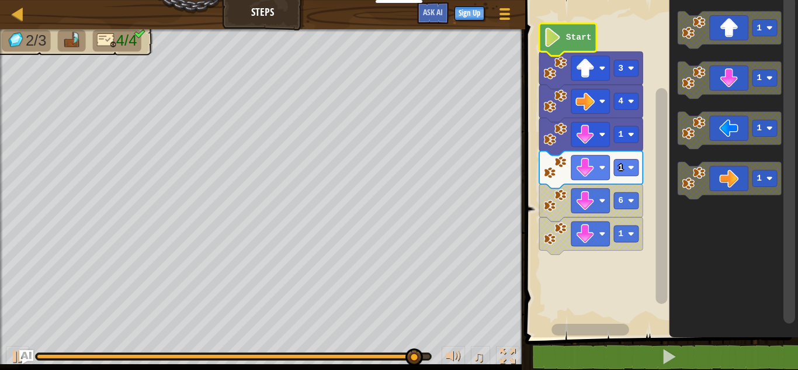
click at [583, 38] on text "Start" at bounding box center [579, 37] width 26 height 9
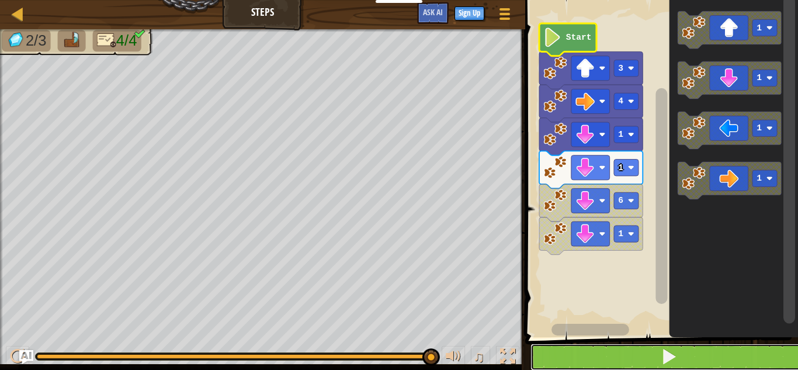
click at [684, 357] on button at bounding box center [668, 357] width 276 height 27
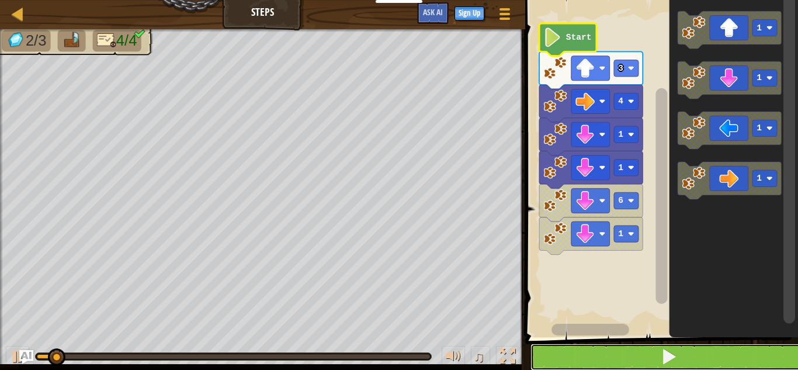
click at [698, 359] on button at bounding box center [668, 357] width 276 height 27
click at [696, 358] on button at bounding box center [668, 357] width 276 height 27
click at [695, 355] on button at bounding box center [668, 357] width 276 height 27
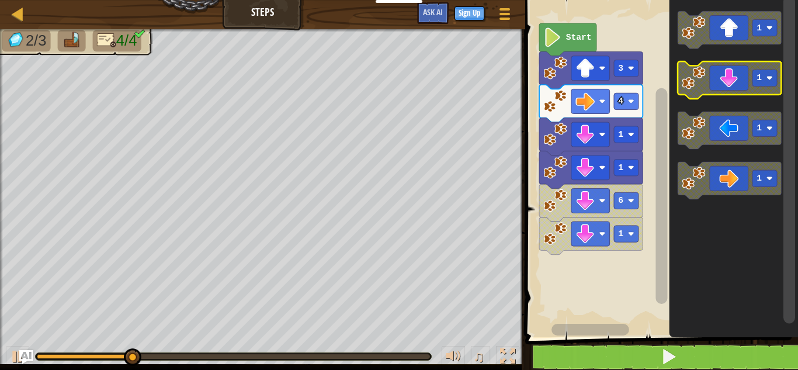
click at [733, 85] on icon "Blockly Workspace" at bounding box center [729, 79] width 103 height 37
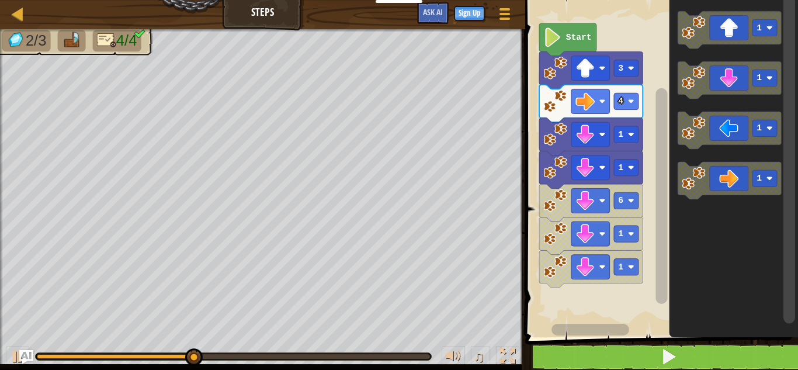
click at [613, 285] on rect "Blockly Workspace" at bounding box center [660, 165] width 276 height 343
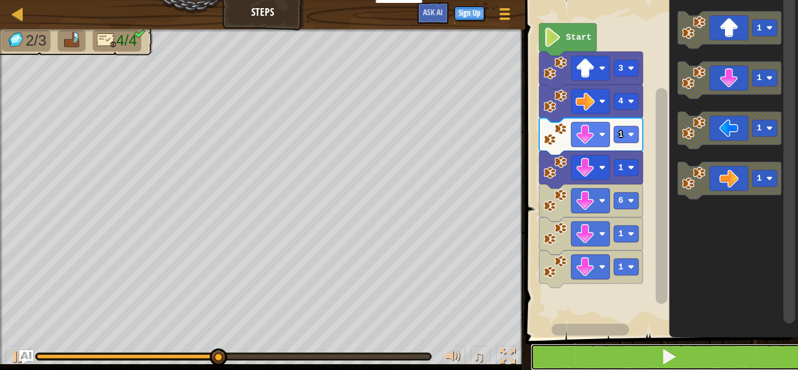
click at [674, 369] on button at bounding box center [668, 357] width 276 height 27
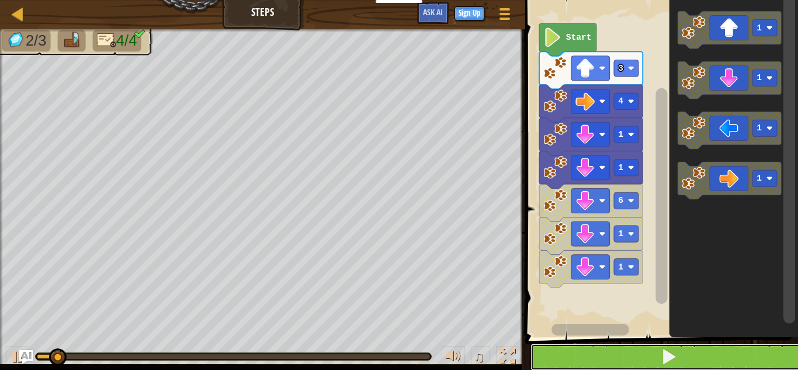
click at [680, 365] on button at bounding box center [668, 357] width 276 height 27
click at [682, 364] on button at bounding box center [668, 357] width 276 height 27
click at [686, 359] on button at bounding box center [668, 357] width 276 height 27
click at [688, 360] on button at bounding box center [668, 357] width 276 height 27
click at [689, 362] on button at bounding box center [668, 357] width 276 height 27
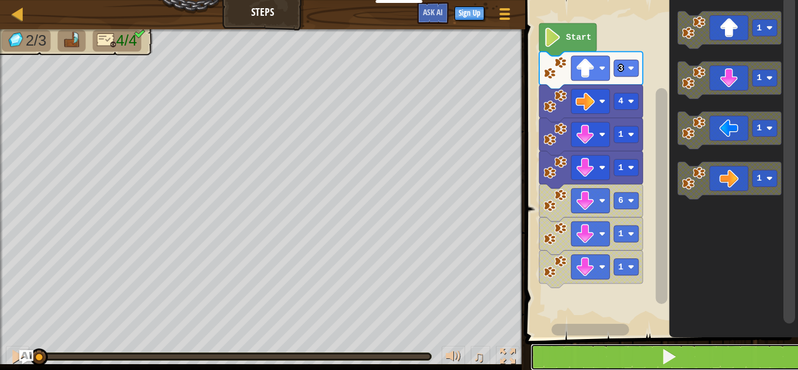
click at [694, 365] on button at bounding box center [668, 357] width 276 height 27
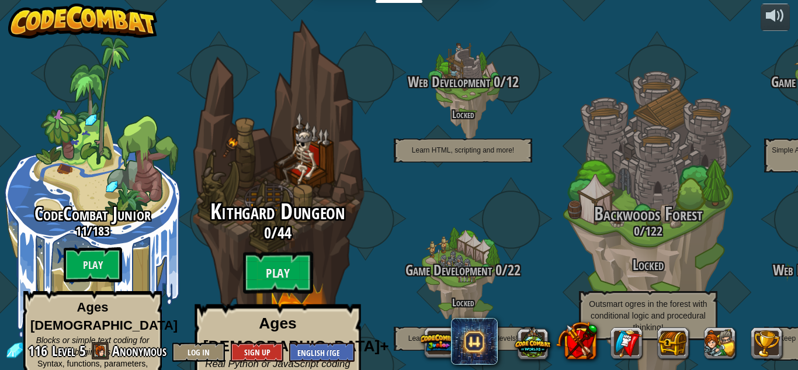
click at [272, 196] on span "Kithgard Dungeon" at bounding box center [277, 211] width 134 height 30
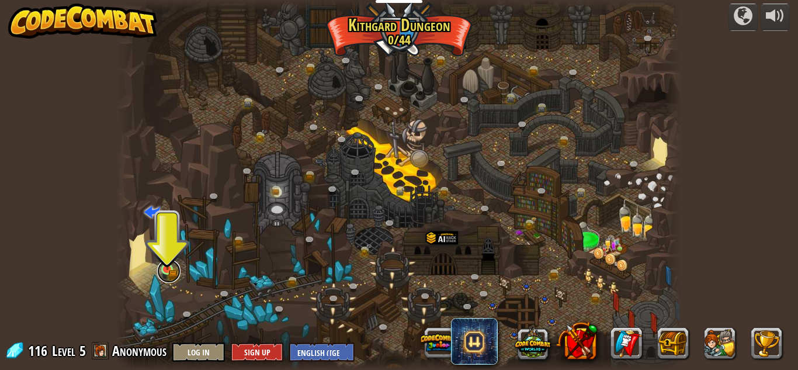
click at [162, 273] on link at bounding box center [168, 270] width 23 height 23
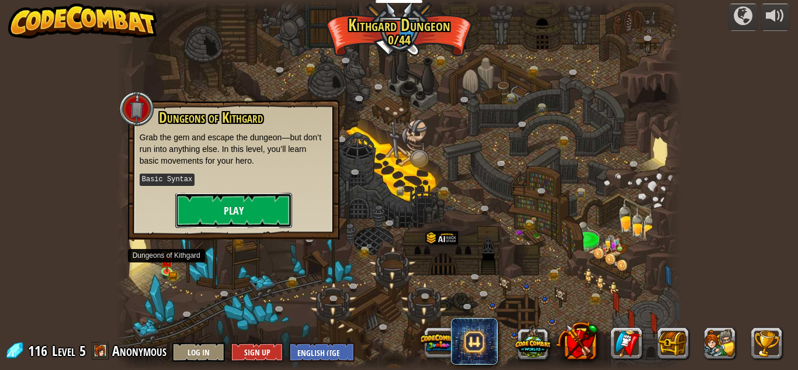
click at [197, 223] on button "Play" at bounding box center [233, 210] width 117 height 35
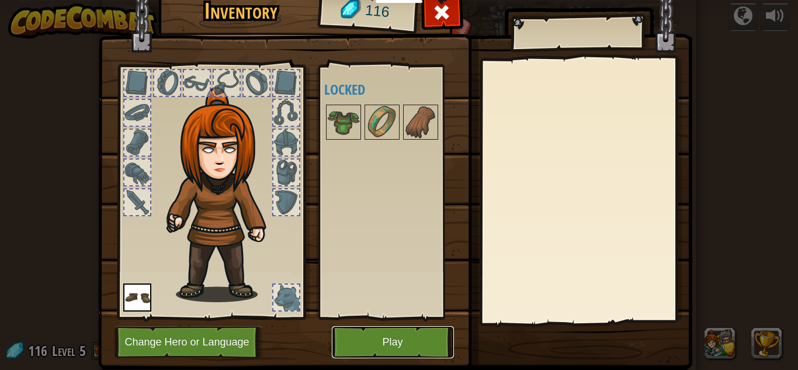
click at [433, 355] on button "Play" at bounding box center [393, 342] width 122 height 32
